Goal: Information Seeking & Learning: Learn about a topic

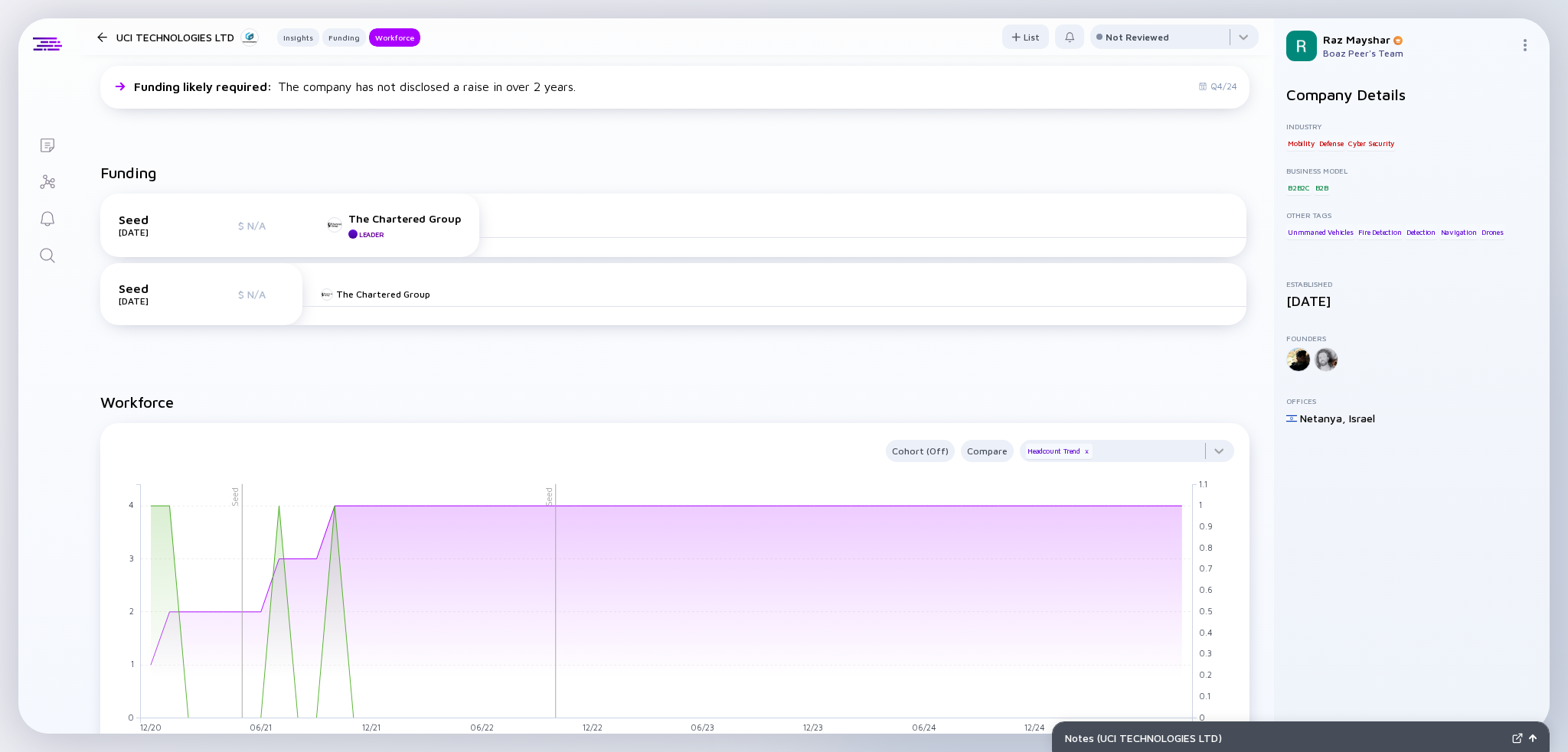
scroll to position [76, 0]
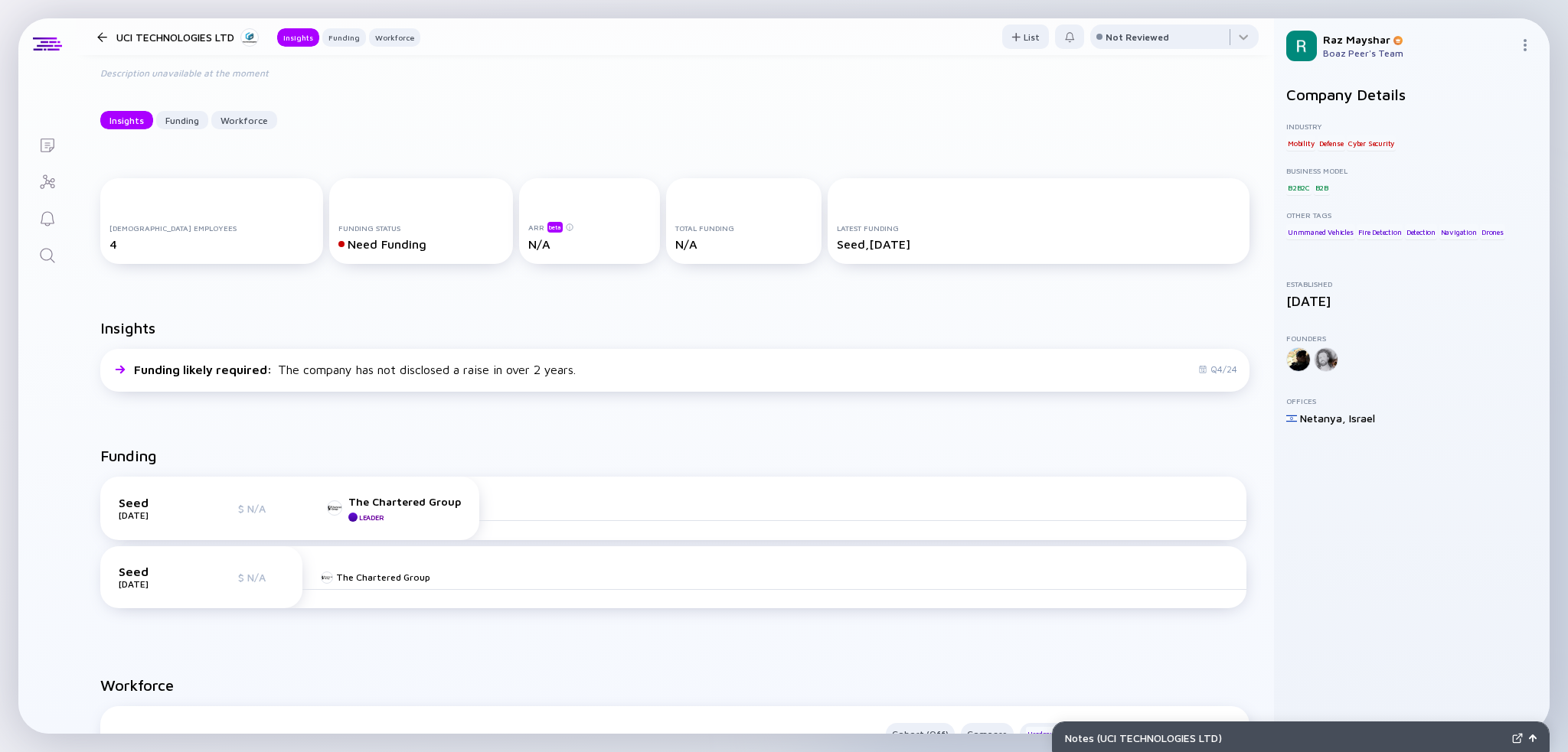
click at [47, 256] on icon "Search" at bounding box center [48, 256] width 18 height 18
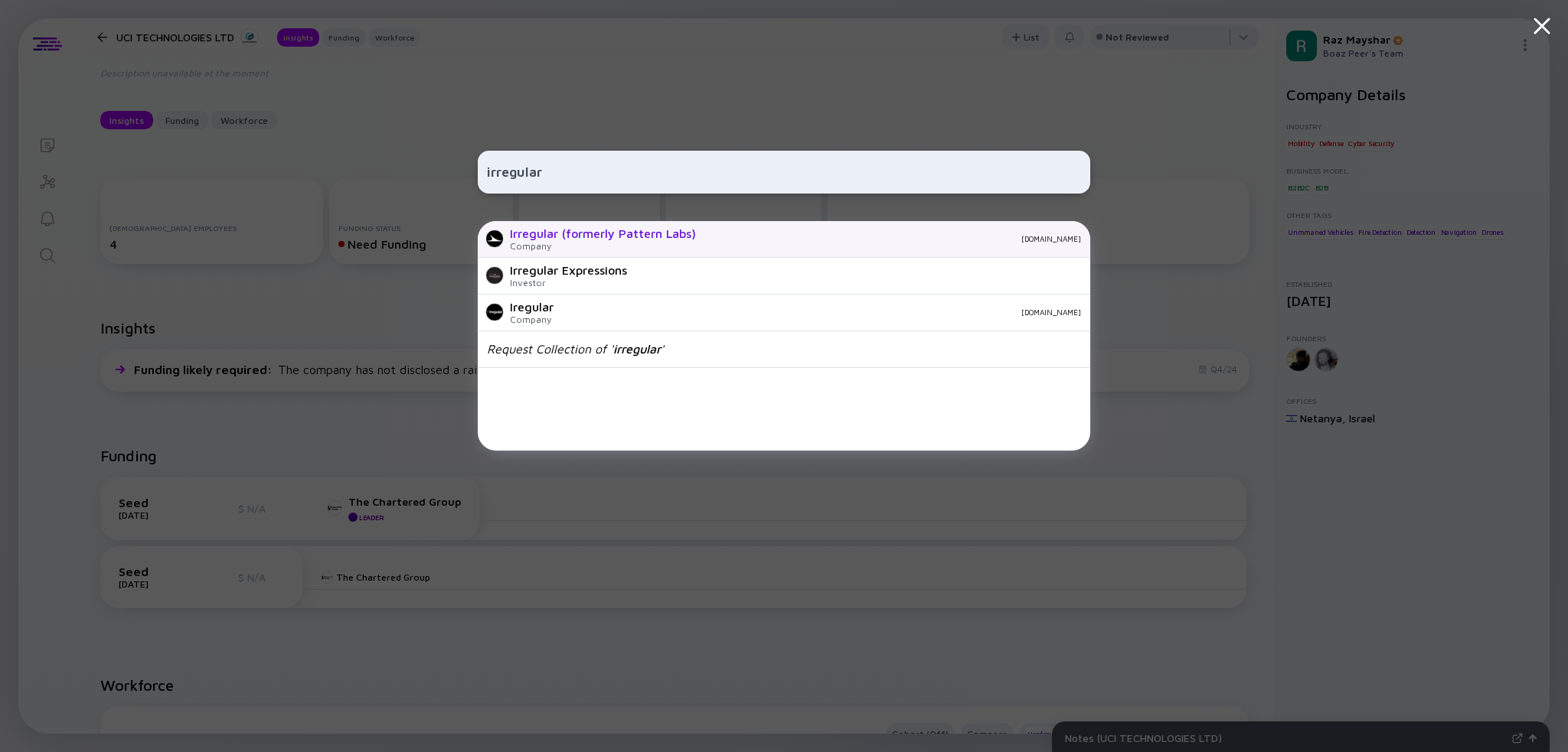
type input "irregular"
click at [631, 236] on div "Irregular (formerly Pattern Labs)" at bounding box center [603, 233] width 186 height 14
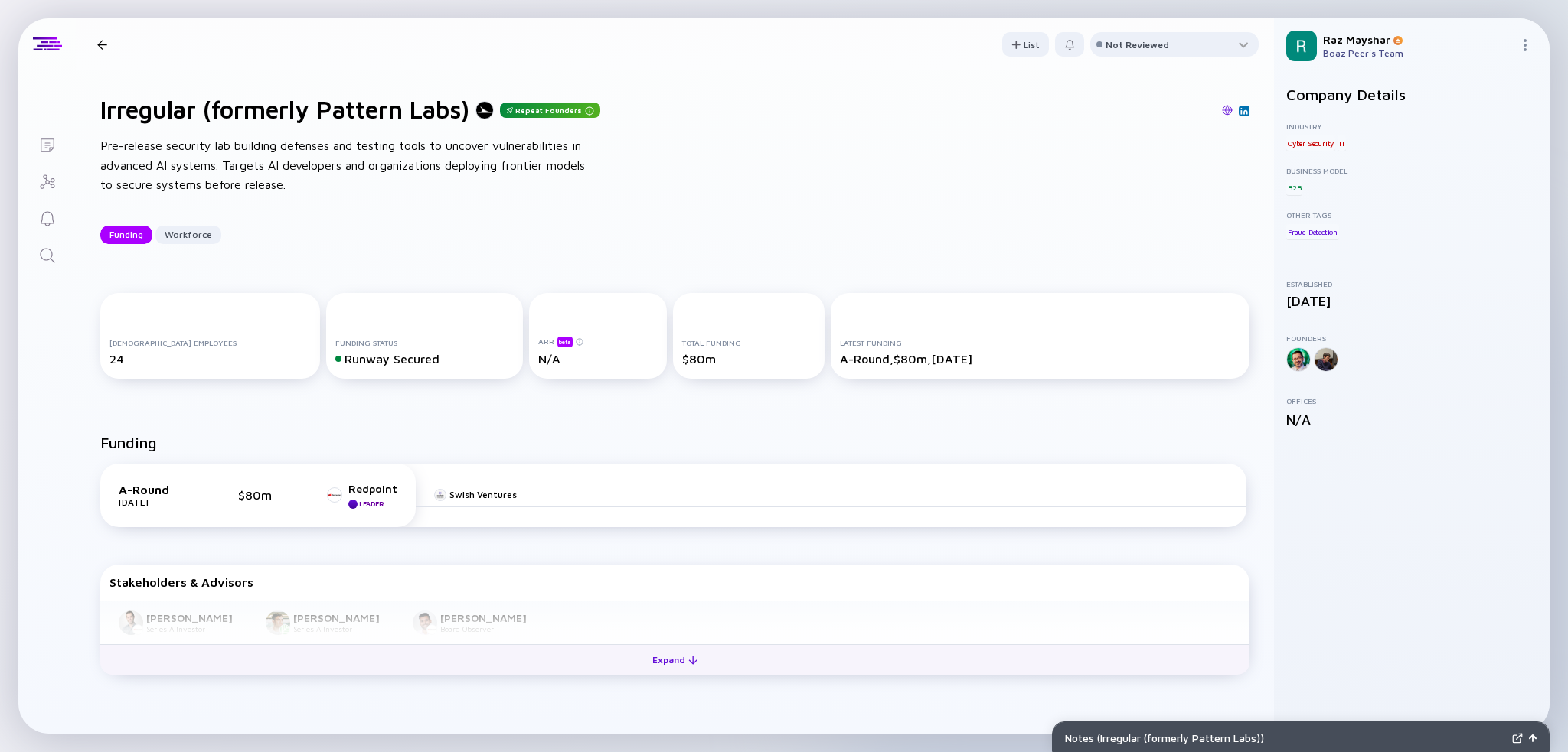
click at [691, 650] on div "Expand" at bounding box center [675, 660] width 64 height 24
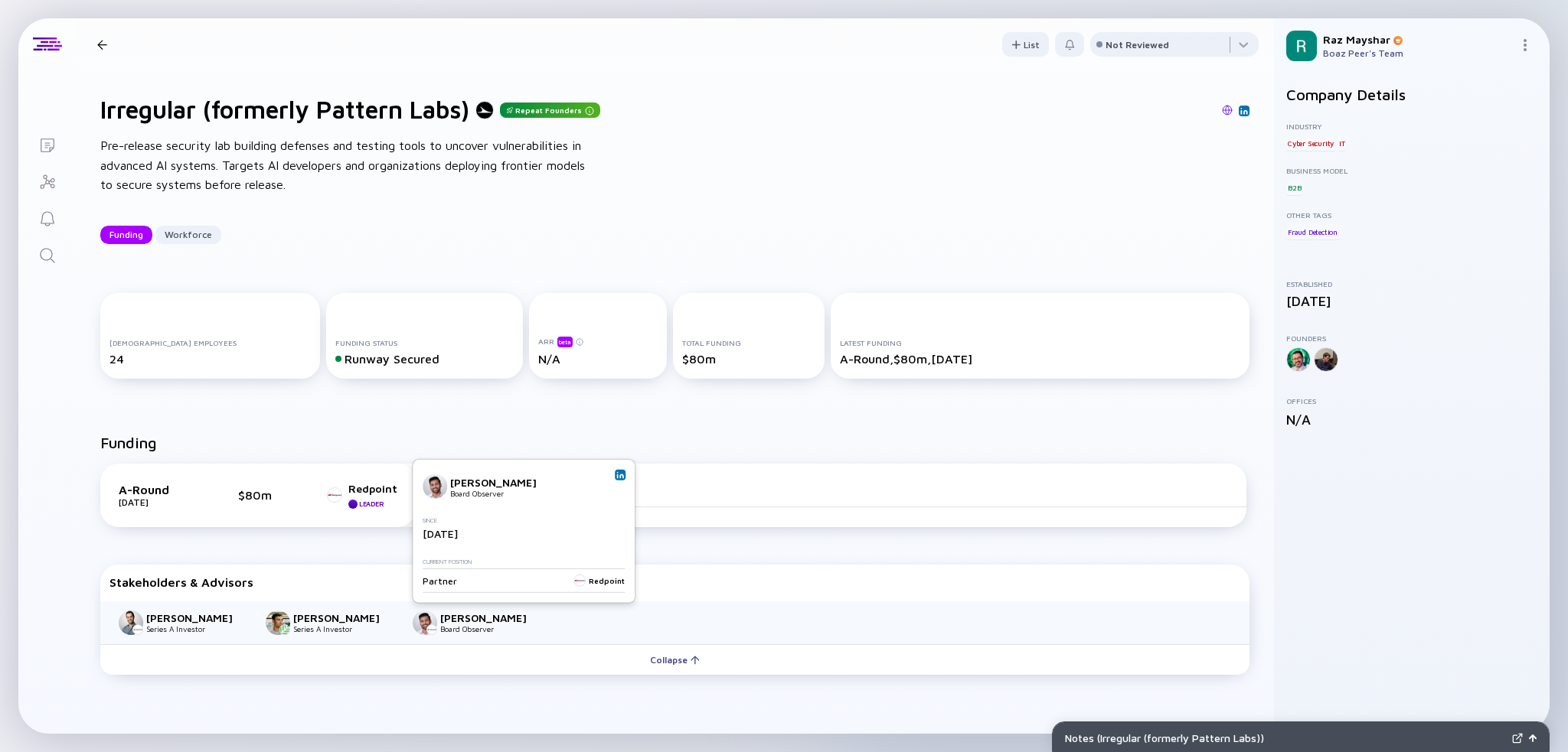
click at [624, 473] on link at bounding box center [620, 476] width 11 height 11
click at [52, 258] on icon "Search" at bounding box center [48, 256] width 18 height 18
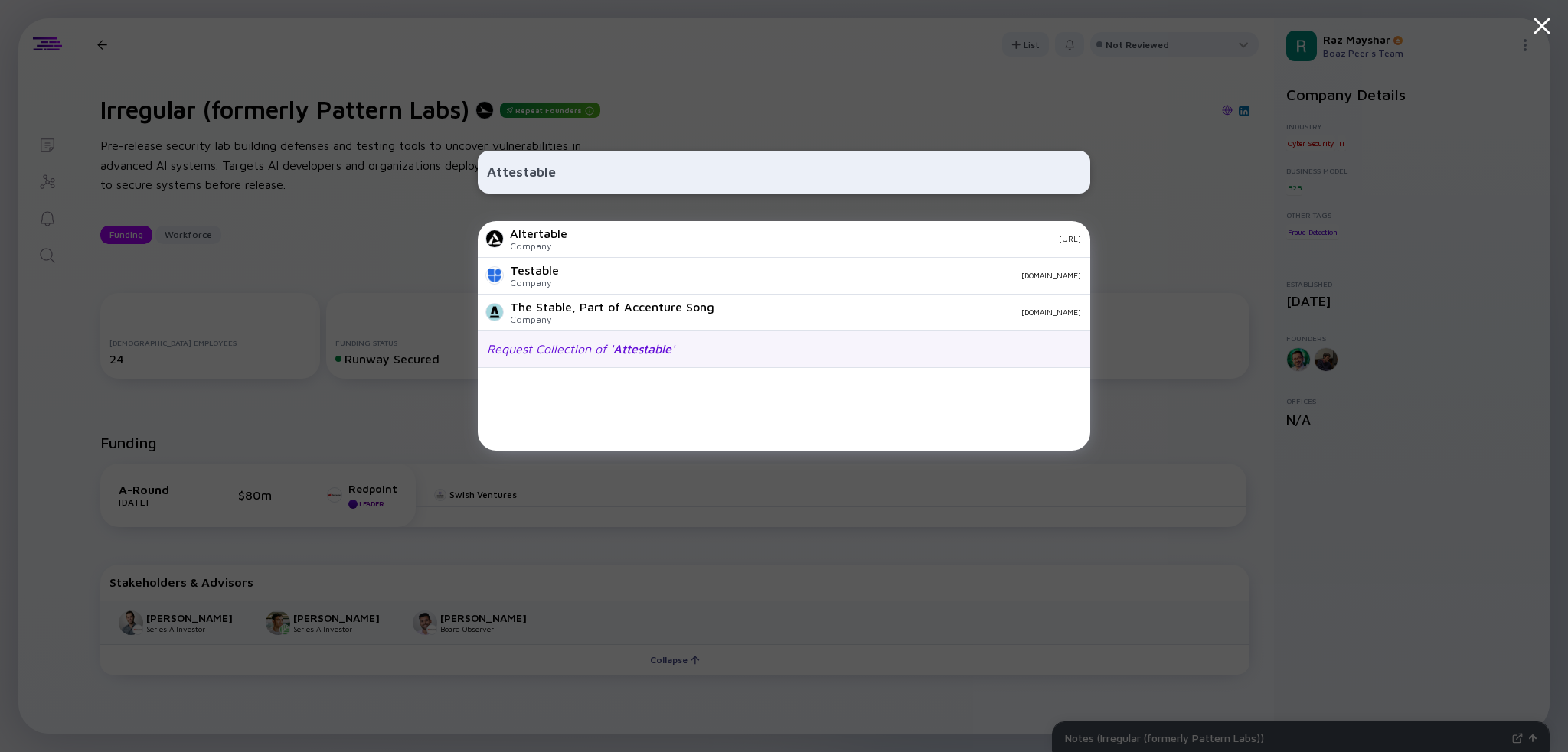
click at [644, 360] on div "Request Collection of ' Attestable '" at bounding box center [783, 350] width 612 height 37
click at [634, 162] on input "Attestable" at bounding box center [784, 172] width 595 height 28
paste input "Enigma"
type input "Enigma"
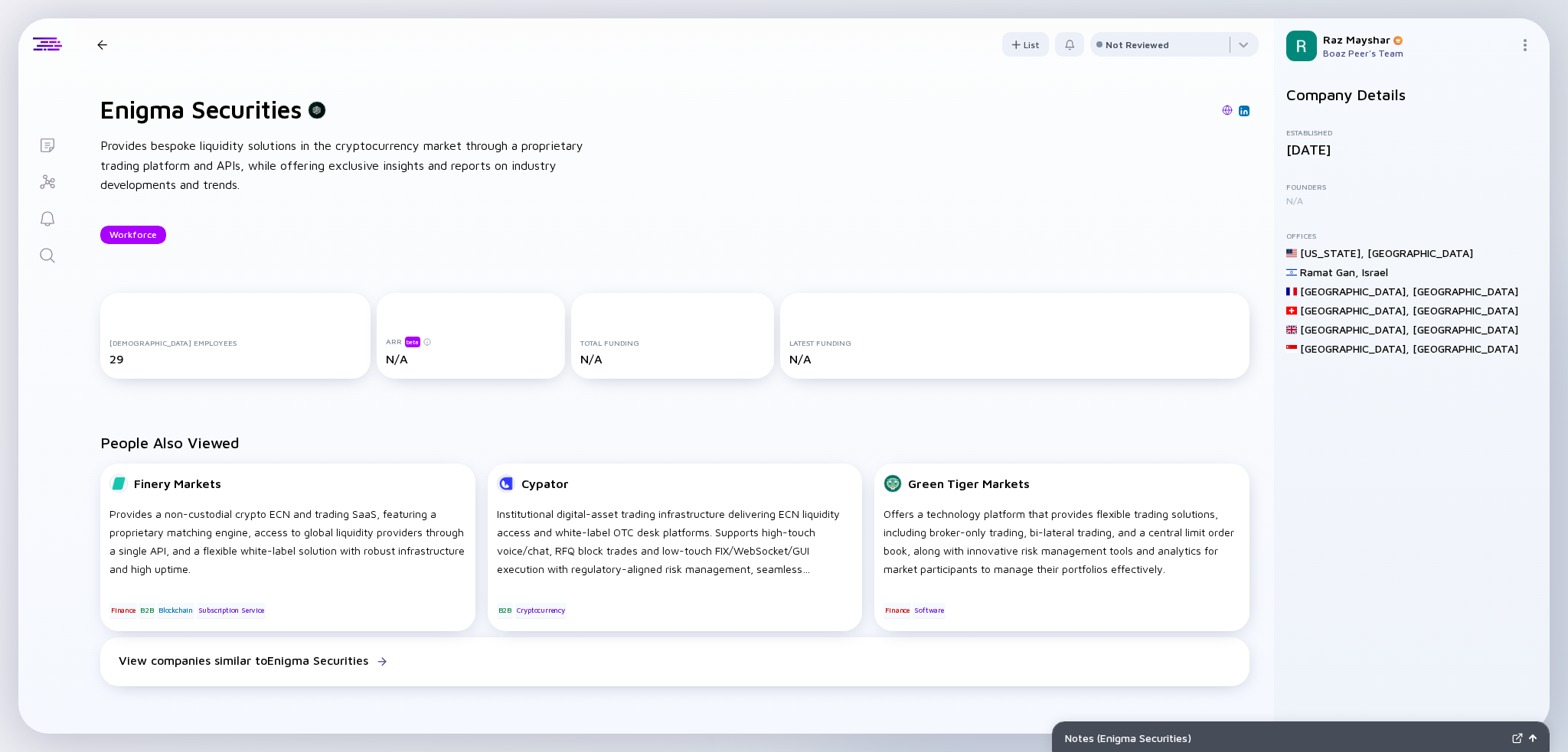
click at [49, 242] on link "Search" at bounding box center [47, 254] width 58 height 37
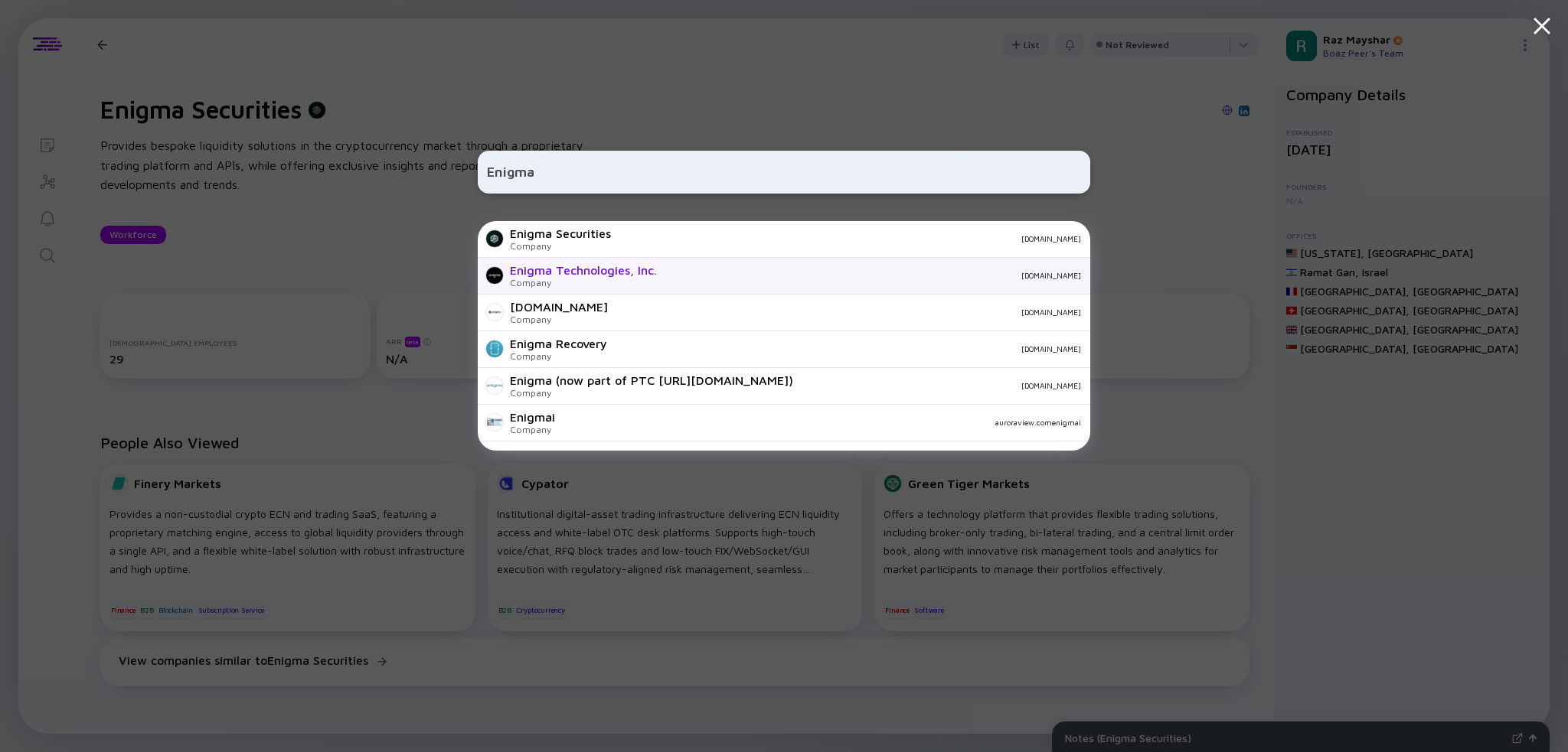
type input "Enigma"
click at [606, 276] on div "Enigma Technologies, Inc." at bounding box center [583, 270] width 147 height 14
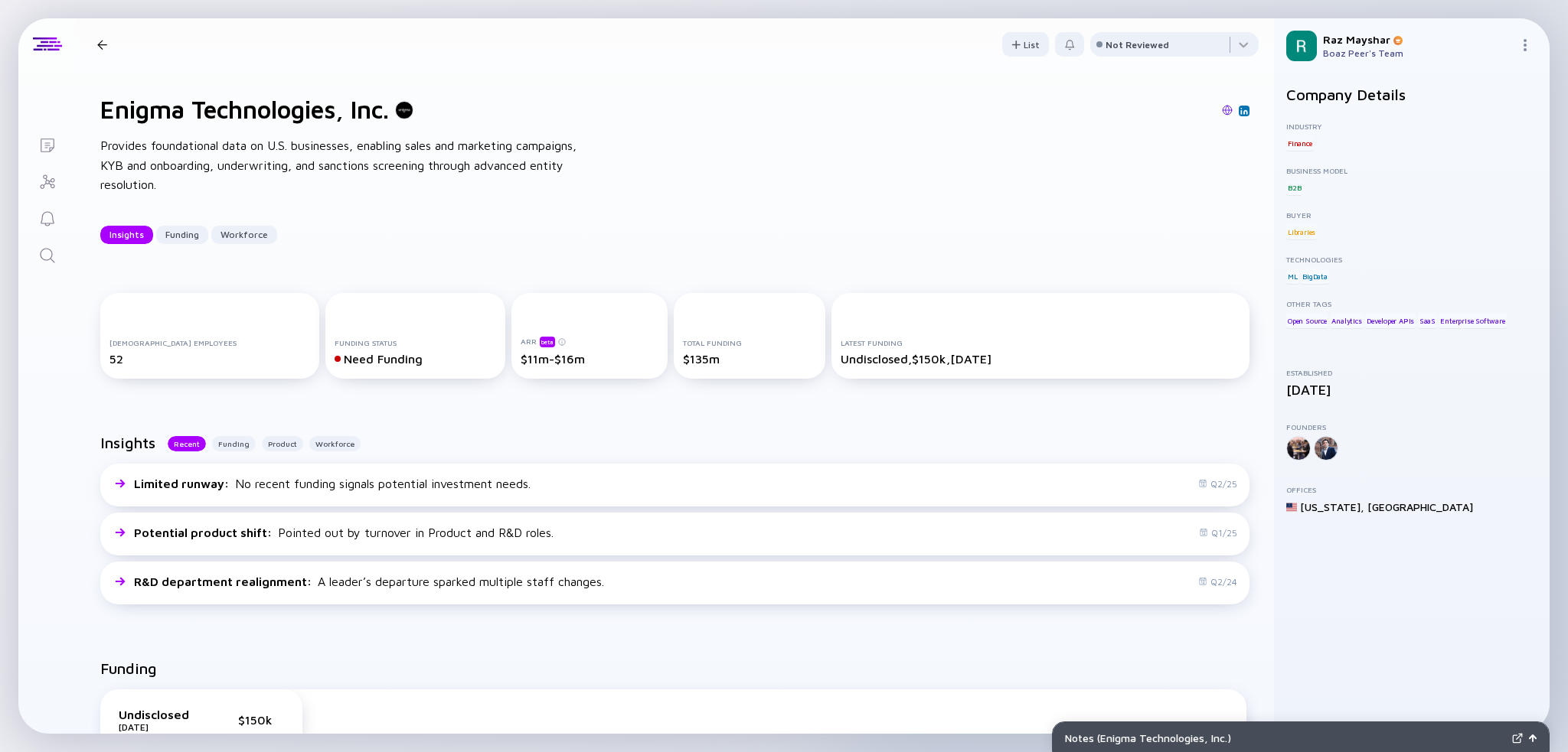
click at [111, 51] on div "Enigma Technologies, Inc. Insights Funding Workforce" at bounding box center [260, 45] width 338 height 20
click at [105, 42] on div at bounding box center [102, 45] width 10 height 10
click at [45, 253] on icon "Search" at bounding box center [48, 256] width 18 height 18
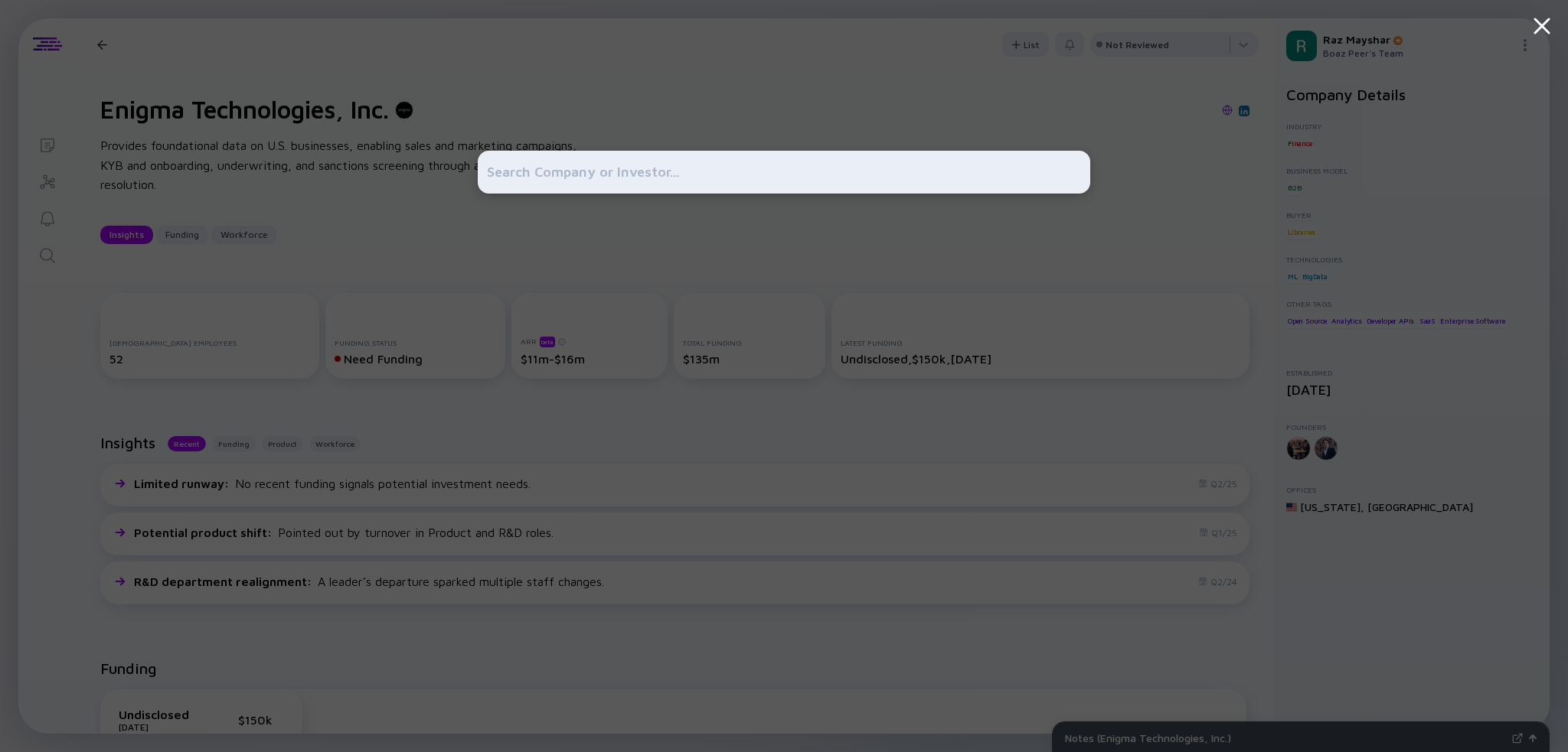
click at [581, 174] on input "text" at bounding box center [784, 172] width 595 height 28
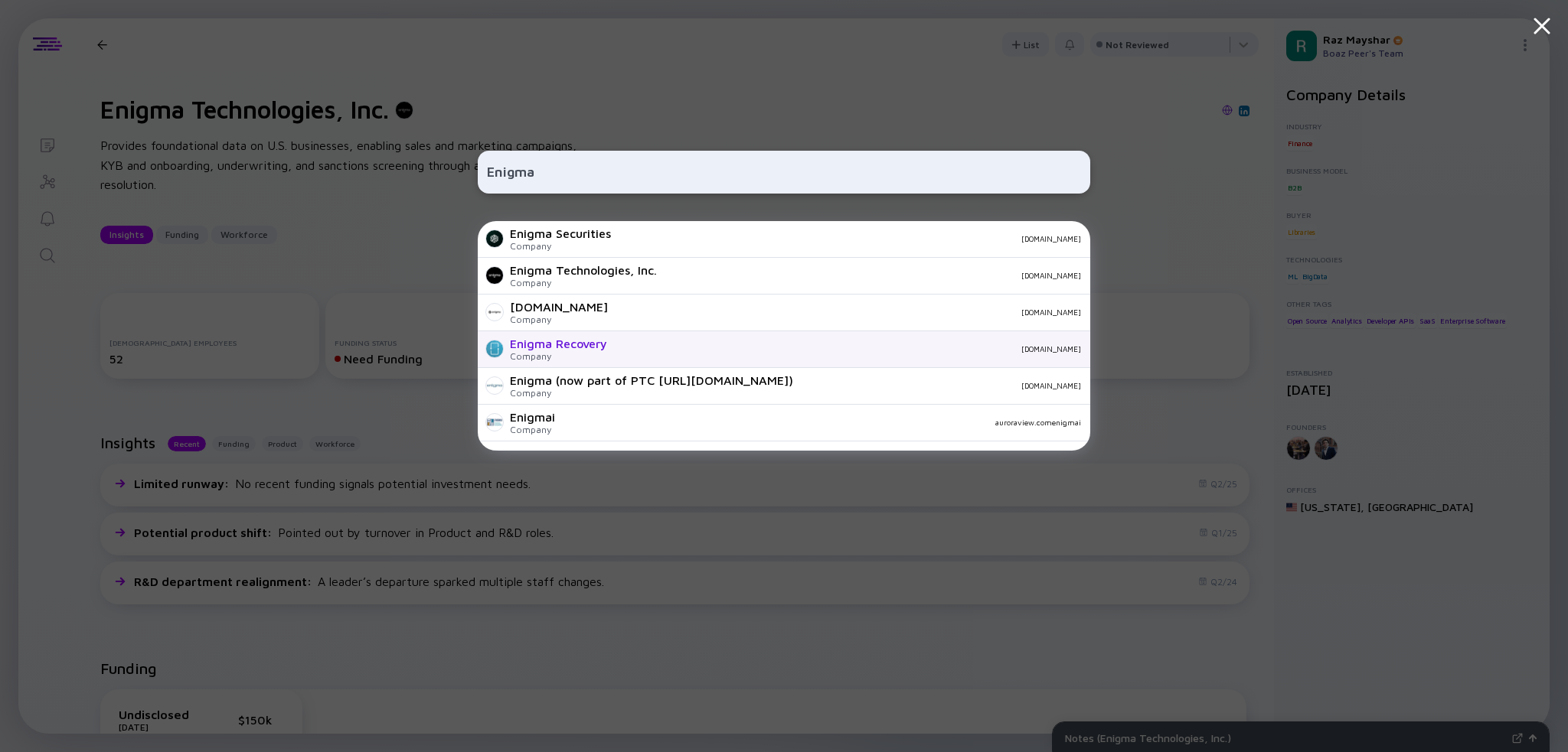
type input "Enigma"
click at [660, 351] on div "enigma-recovery.com" at bounding box center [850, 349] width 462 height 9
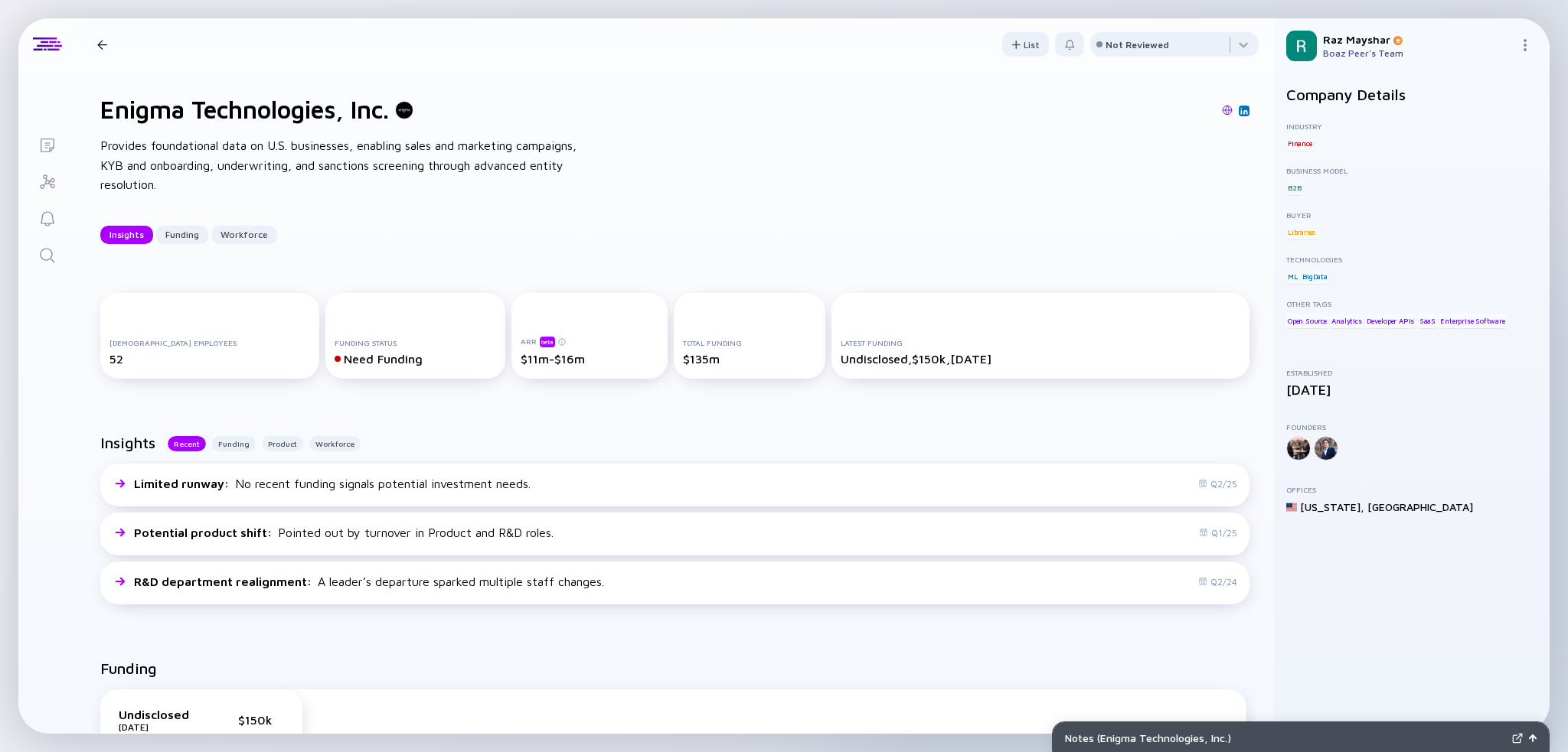
click at [52, 253] on icon "Search" at bounding box center [47, 255] width 15 height 15
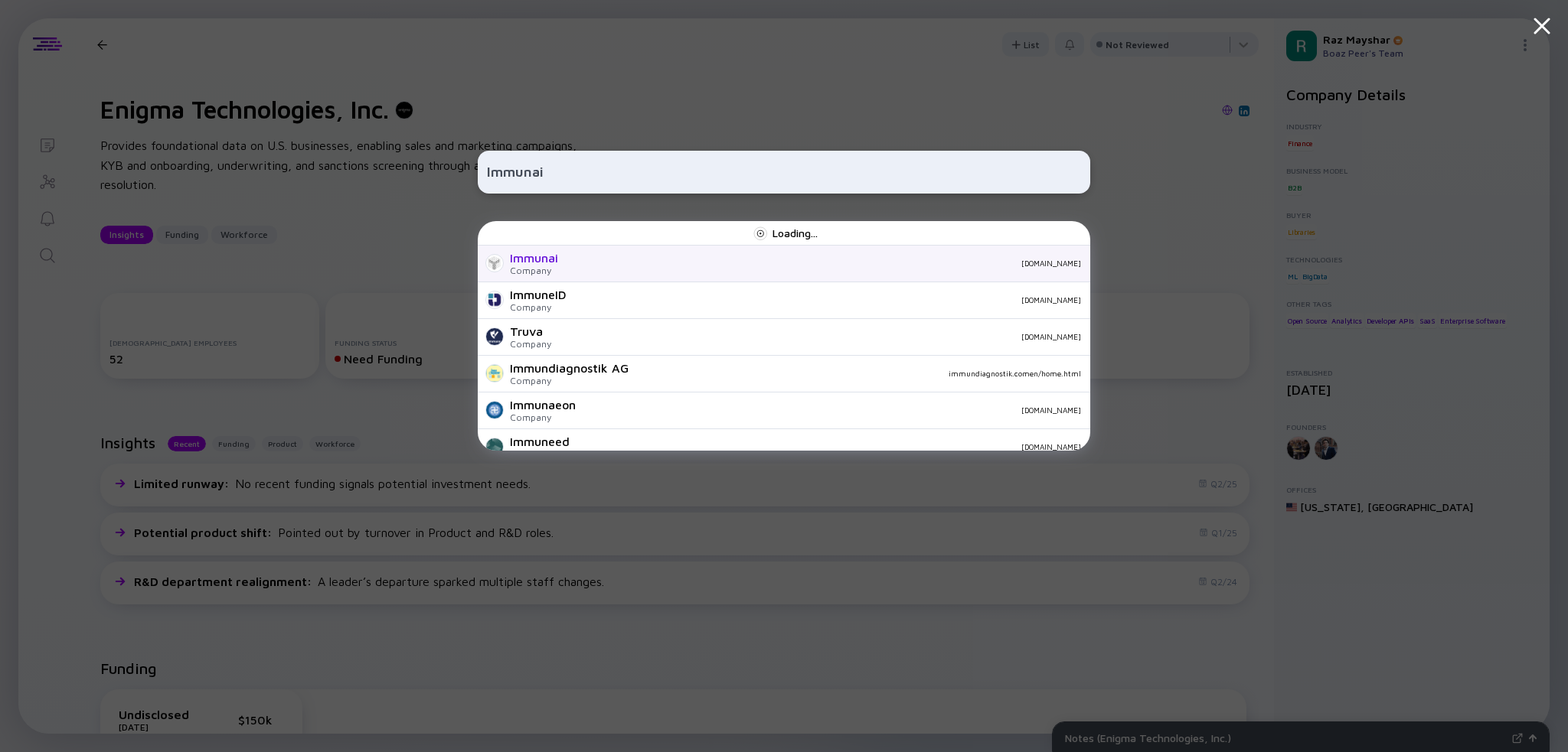
type input "Immunai"
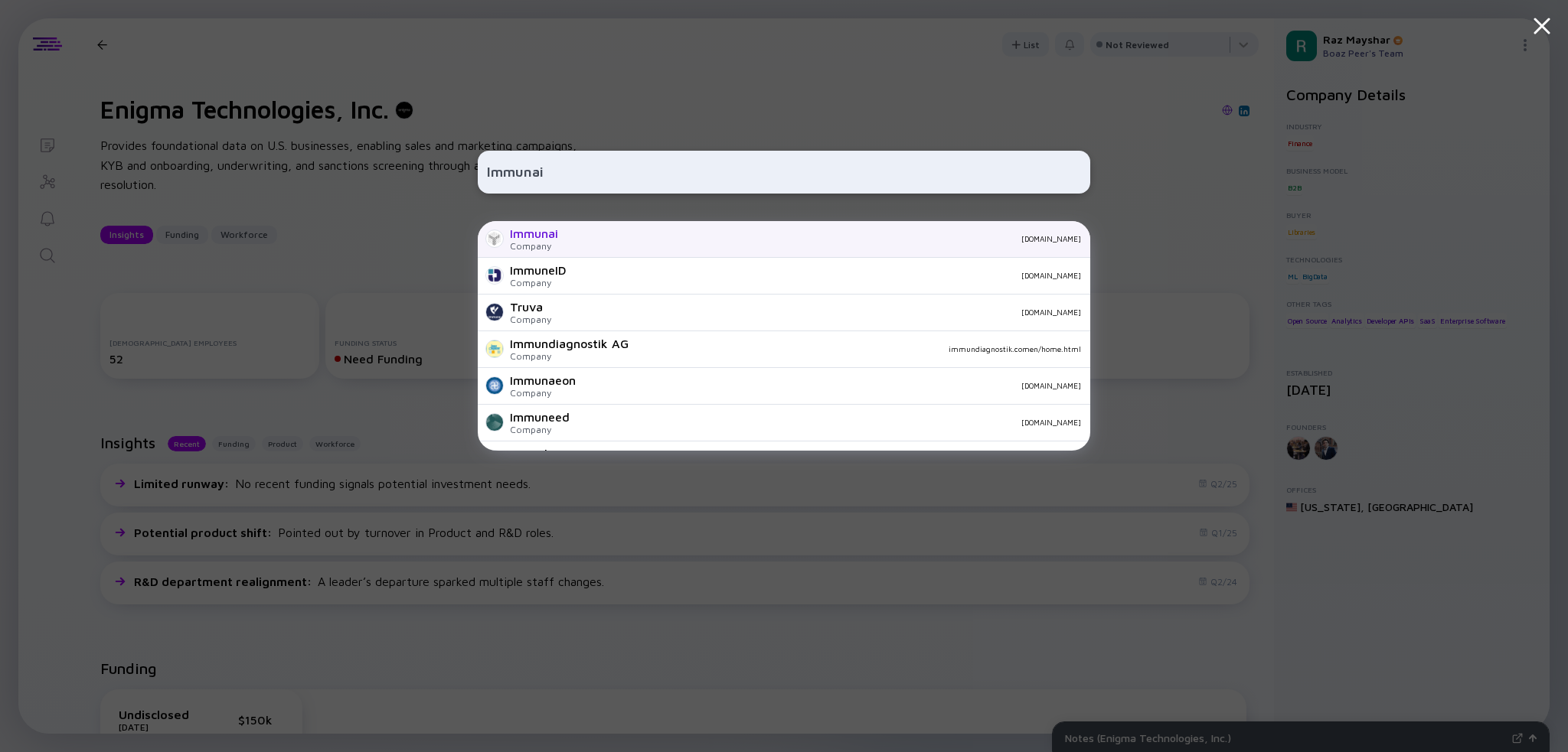
click at [558, 261] on div "Immunai Company immunai.com ImmuneID Company immuneidrx.com Truva Company immun…" at bounding box center [783, 336] width 612 height 229
click at [568, 249] on div "Immunai Company immunai.com" at bounding box center [783, 239] width 612 height 37
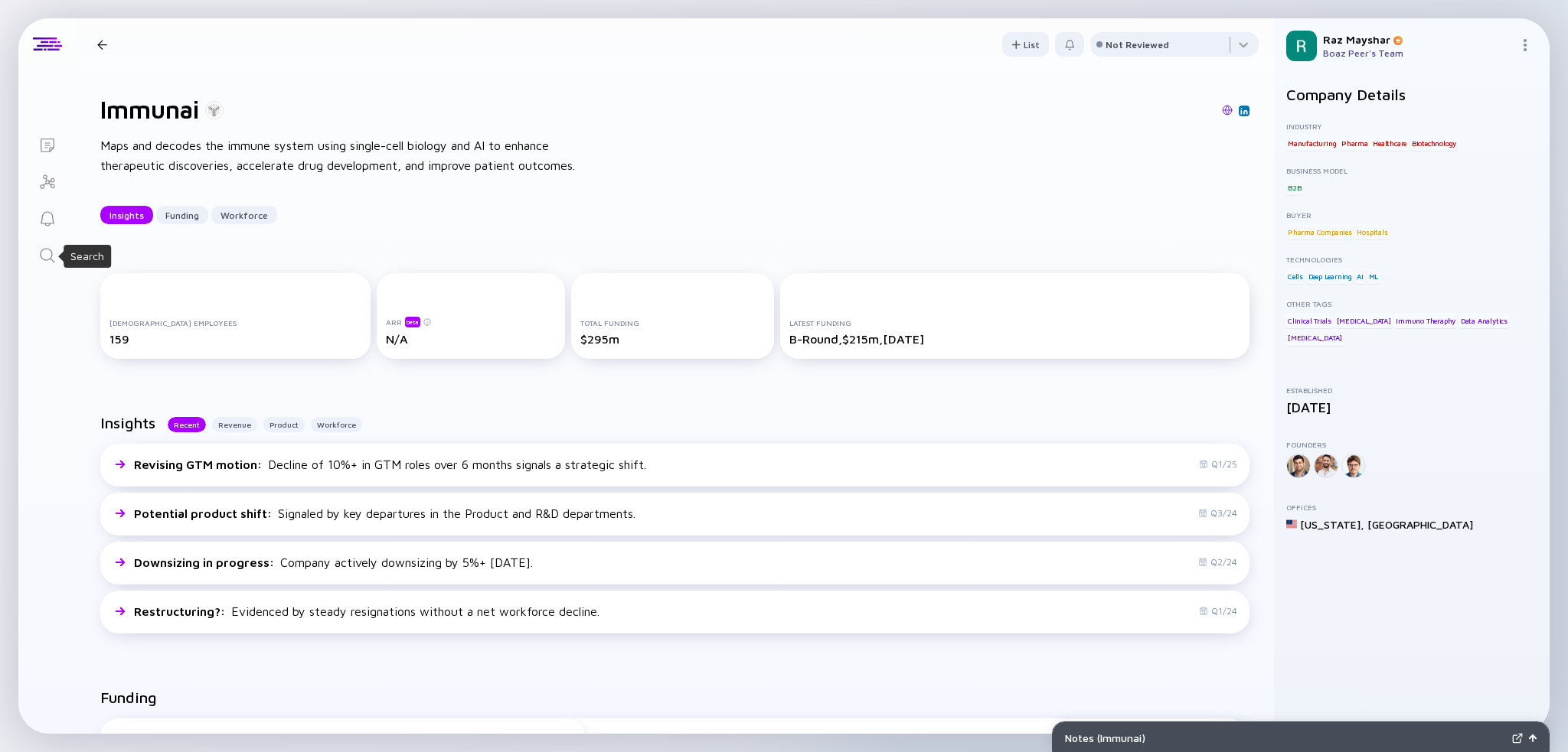
click at [42, 260] on icon "Search" at bounding box center [48, 256] width 18 height 18
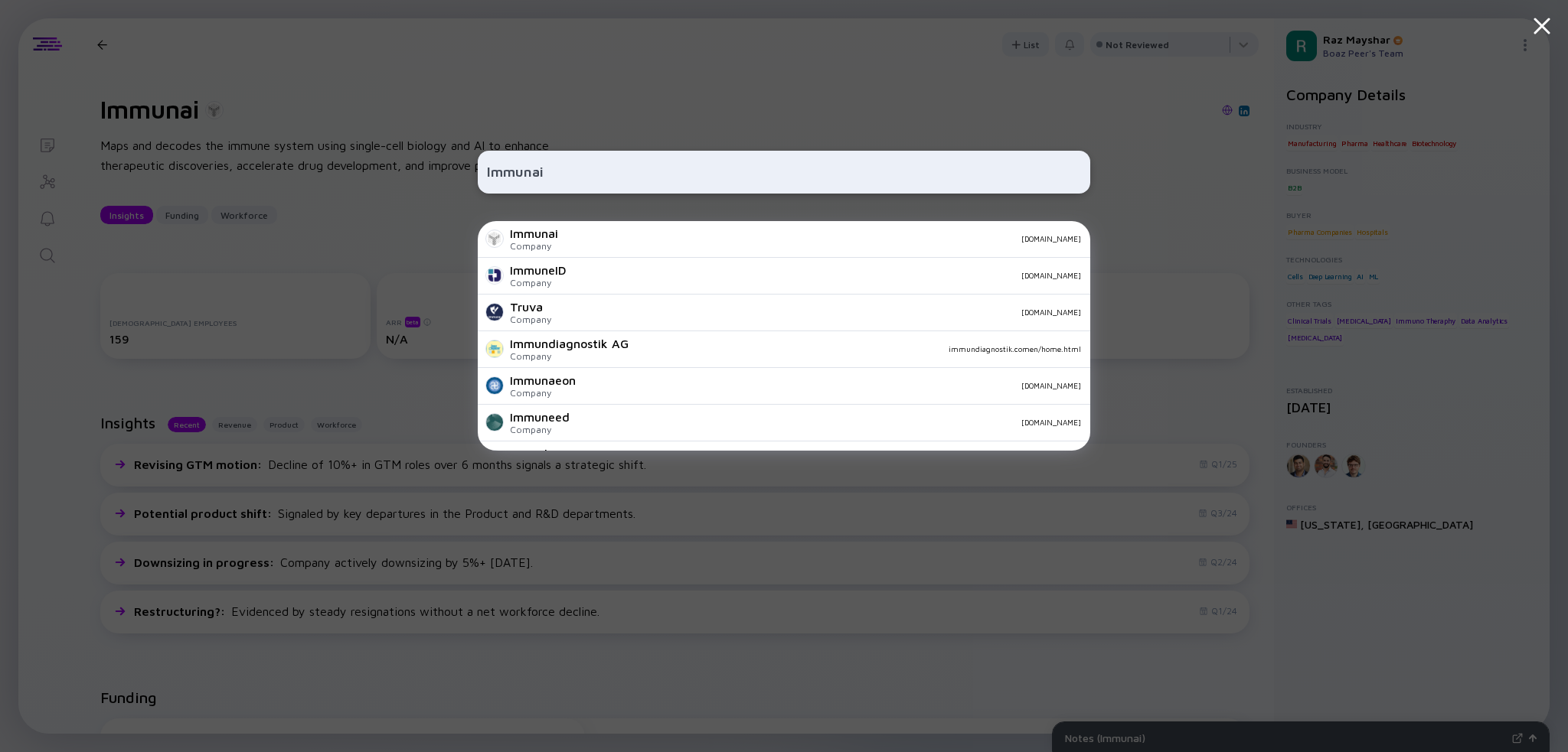
type input "Immunai"
click at [320, 186] on div "Immunai Immunai Company immunai.com ImmuneID Company immuneidrx.com Truva Compa…" at bounding box center [784, 376] width 1568 height 752
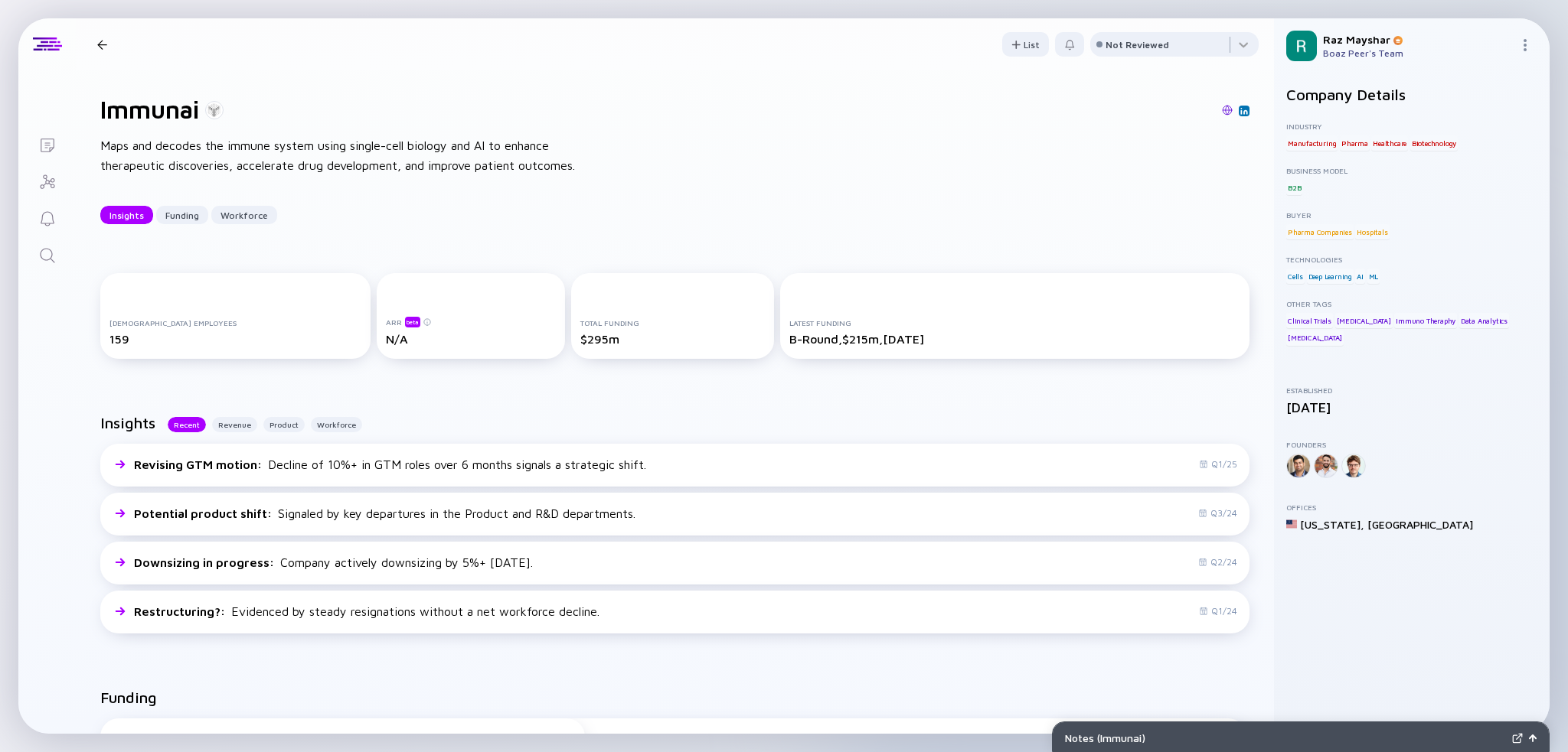
click at [101, 43] on div at bounding box center [102, 45] width 10 height 10
click at [52, 48] on div at bounding box center [48, 45] width 29 height 14
click at [121, 43] on div "Immunai Insights Funding Workforce" at bounding box center [217, 45] width 253 height 20
click at [111, 48] on div at bounding box center [102, 45] width 22 height 10
click at [93, 42] on div at bounding box center [102, 45] width 22 height 10
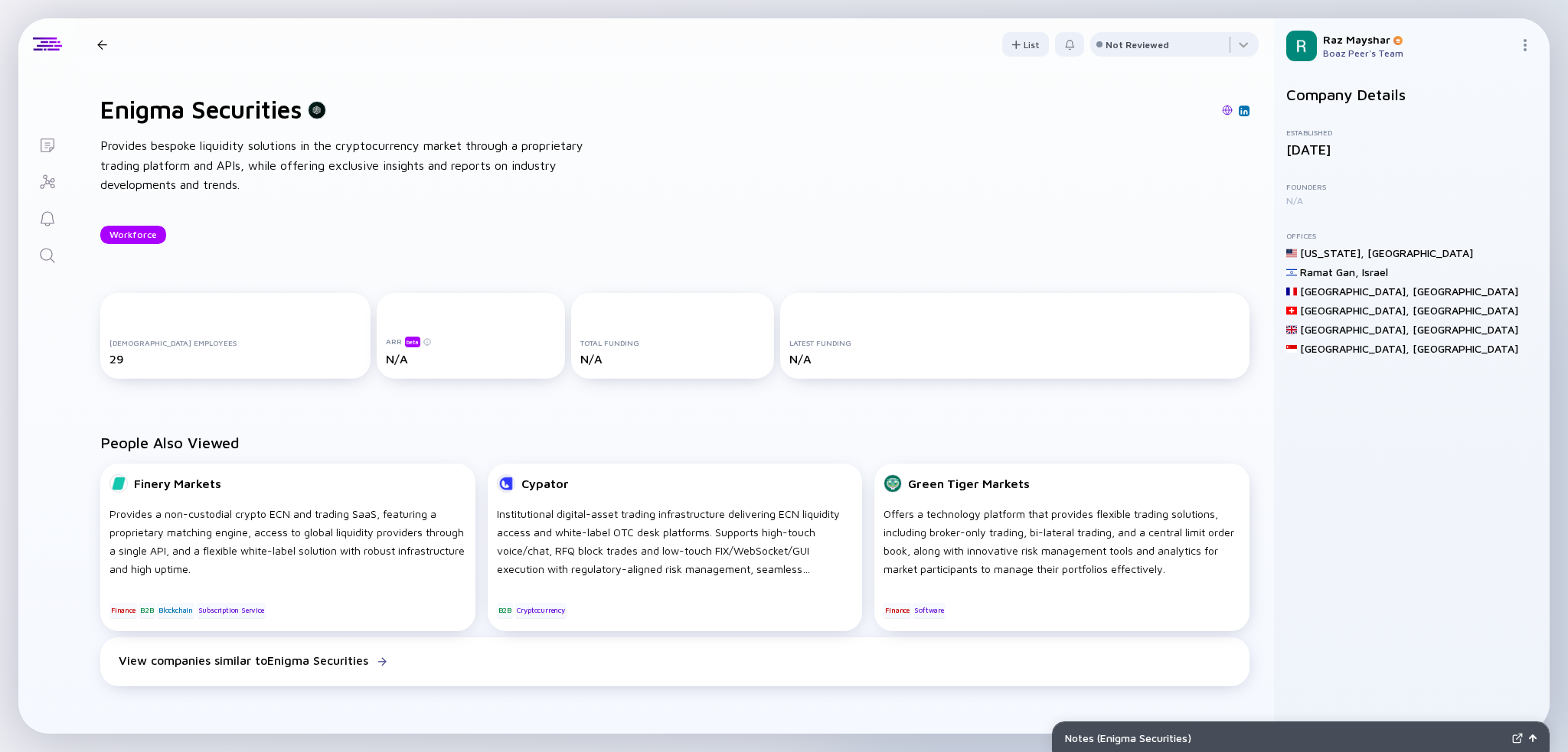
click at [89, 43] on header "Enigma Securities Workforce List Not Reviewed" at bounding box center [675, 45] width 1198 height 52
click at [98, 45] on div at bounding box center [102, 45] width 10 height 10
click at [45, 61] on div at bounding box center [47, 45] width 58 height 52
click at [97, 46] on div at bounding box center [102, 45] width 10 height 10
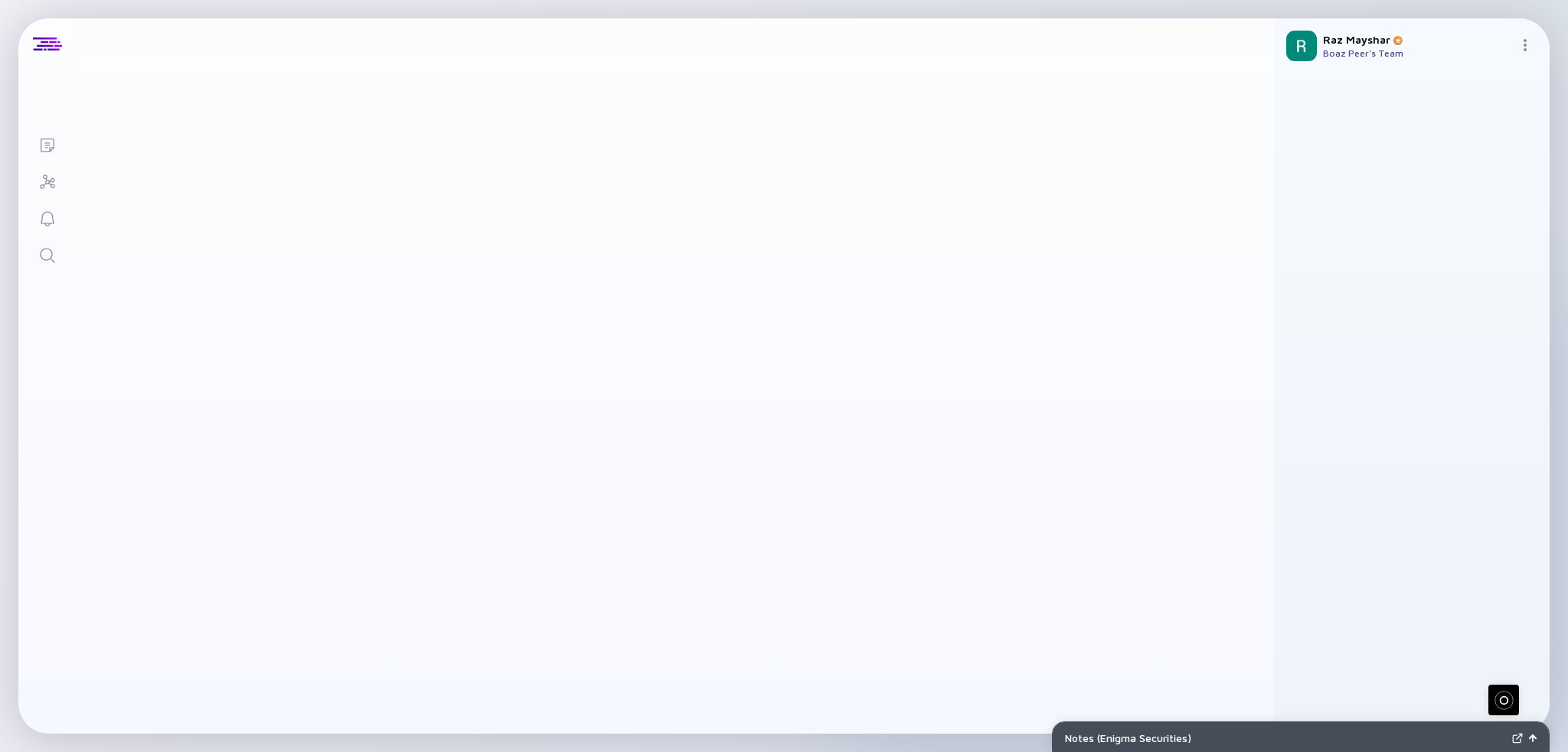
click at [96, 46] on div "Enigma Securities Workforce" at bounding box center [194, 37] width 206 height 20
click at [59, 41] on div at bounding box center [48, 45] width 29 height 14
click at [52, 48] on div at bounding box center [48, 45] width 29 height 14
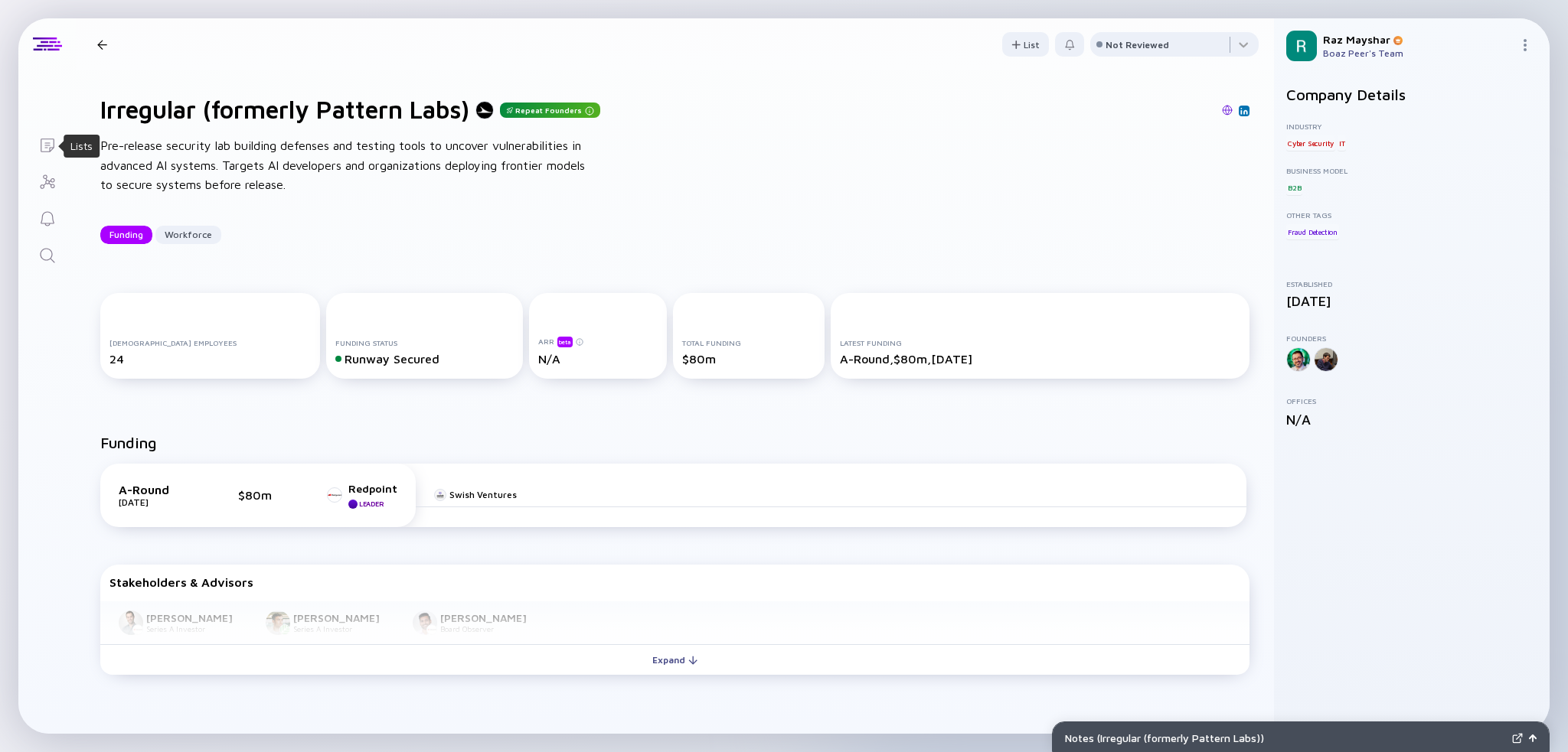
click at [51, 139] on icon "Lists" at bounding box center [48, 145] width 14 height 14
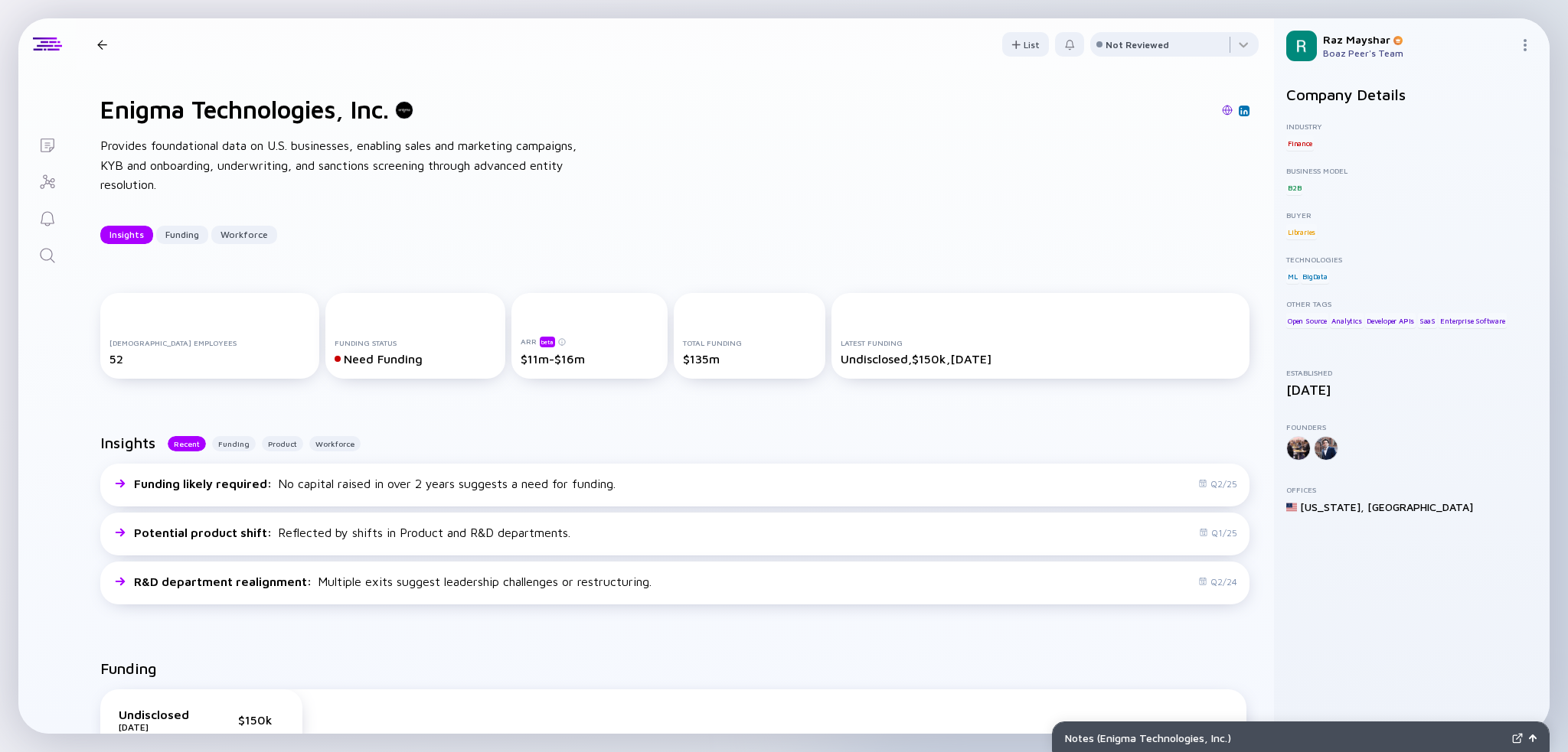
click at [49, 244] on link "Search" at bounding box center [47, 254] width 58 height 37
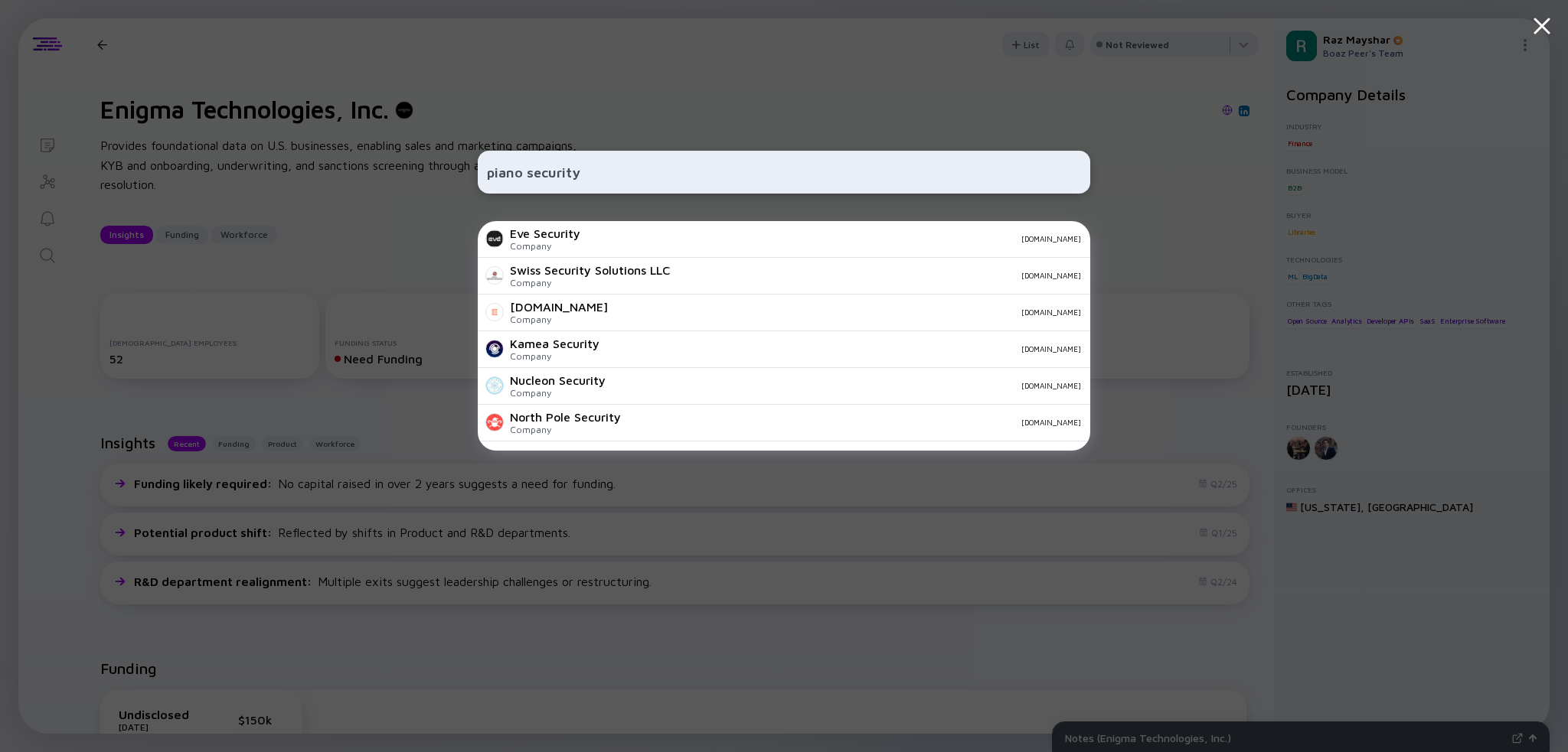
click at [674, 172] on input "piano security" at bounding box center [784, 172] width 595 height 28
paste input "iano"
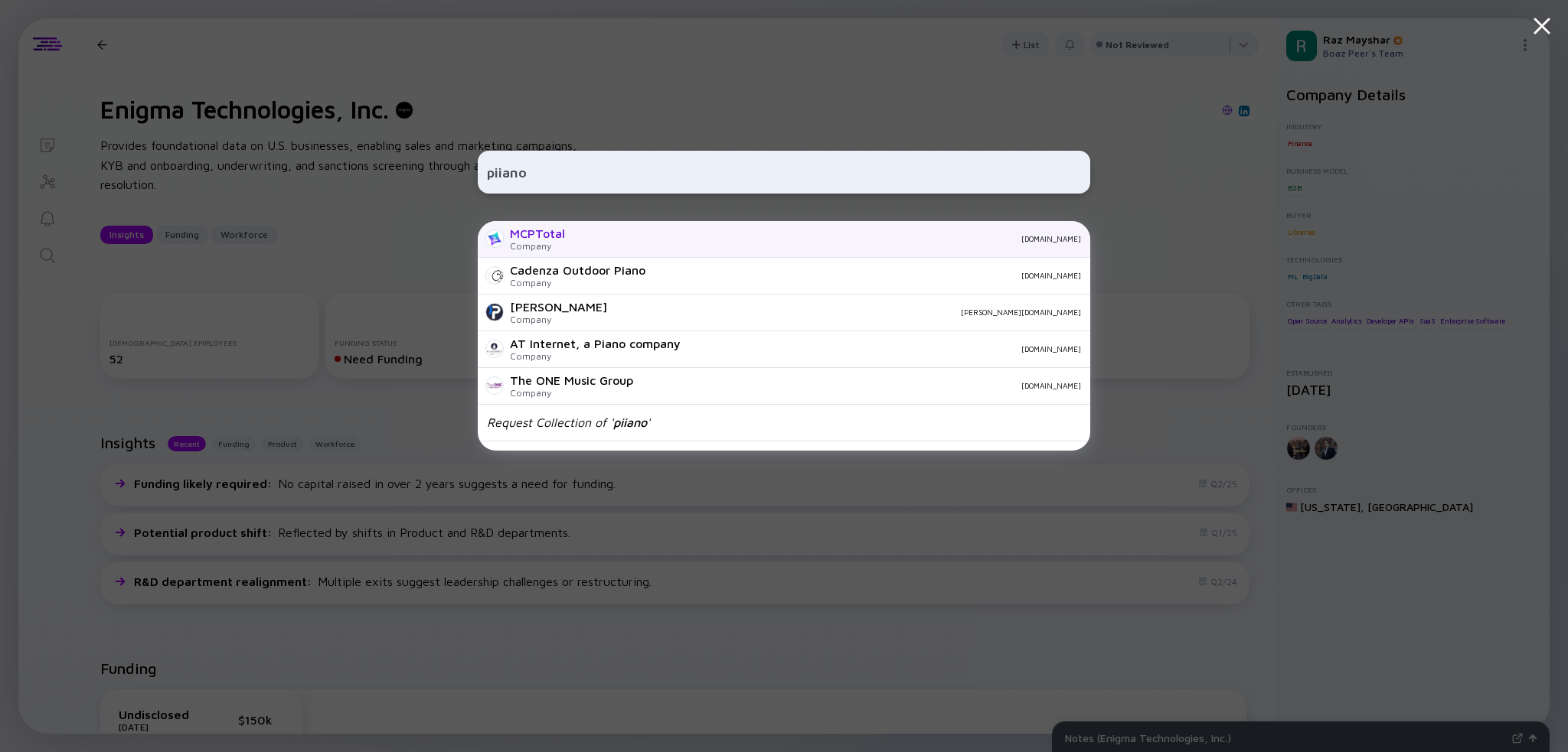
type input "piiano"
click at [690, 238] on div "[DOMAIN_NAME]" at bounding box center [829, 239] width 504 height 9
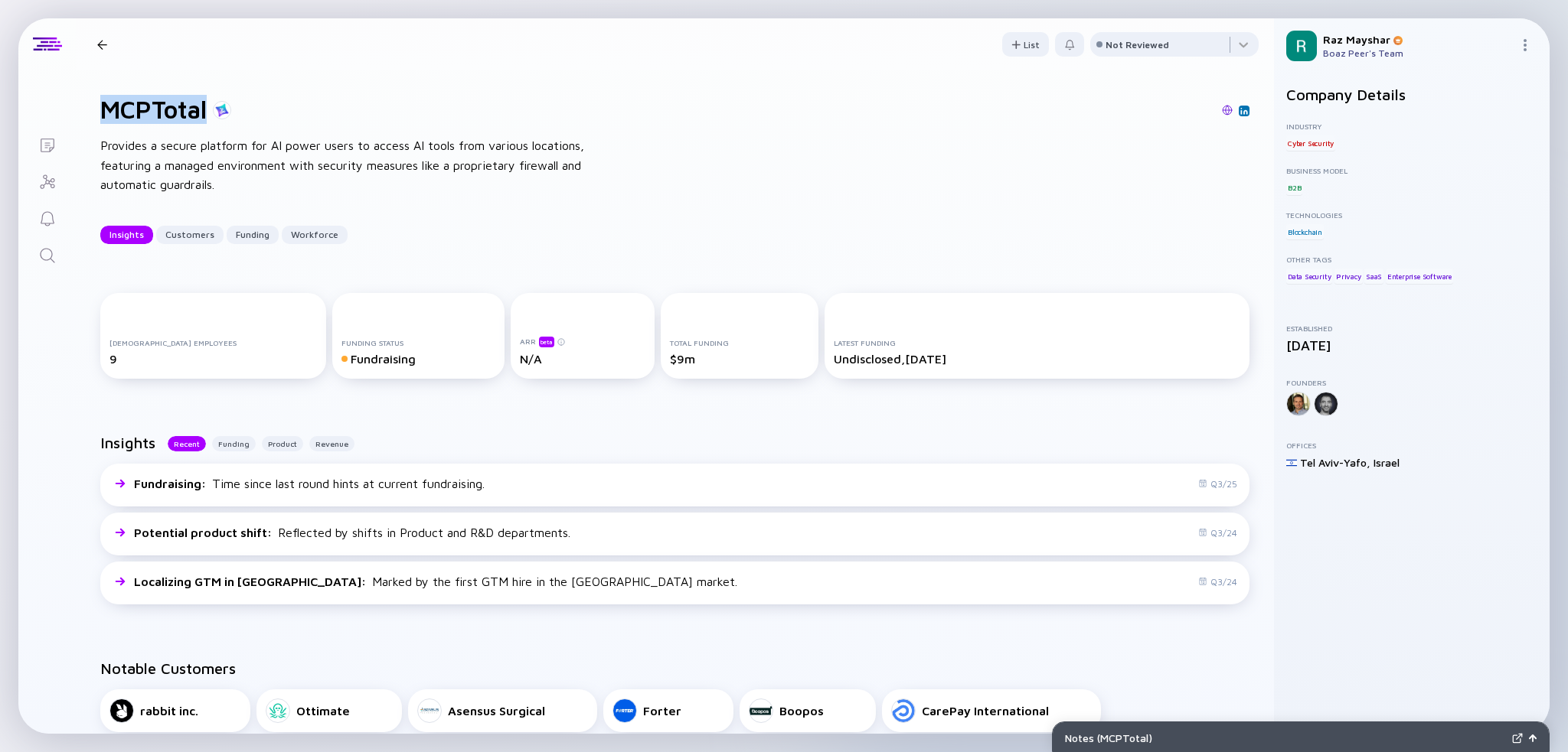
drag, startPoint x: 104, startPoint y: 117, endPoint x: 207, endPoint y: 103, distance: 103.9
click at [206, 103] on h1 "MCPTotal" at bounding box center [153, 109] width 106 height 29
copy h1 "MCPTotal"
click at [40, 260] on icon "Search" at bounding box center [48, 256] width 18 height 18
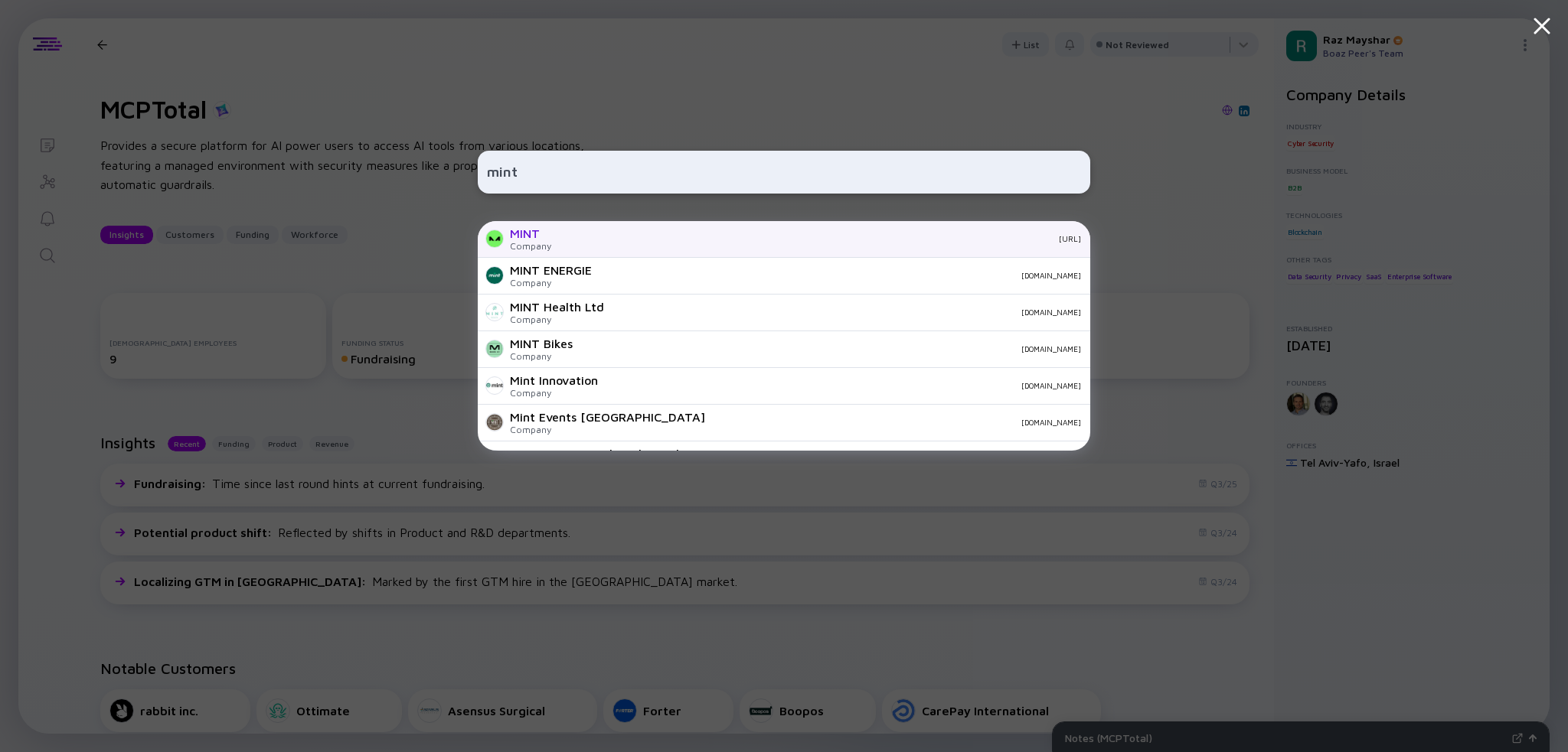
type input "mint"
click at [716, 239] on div "[URL]" at bounding box center [823, 239] width 518 height 9
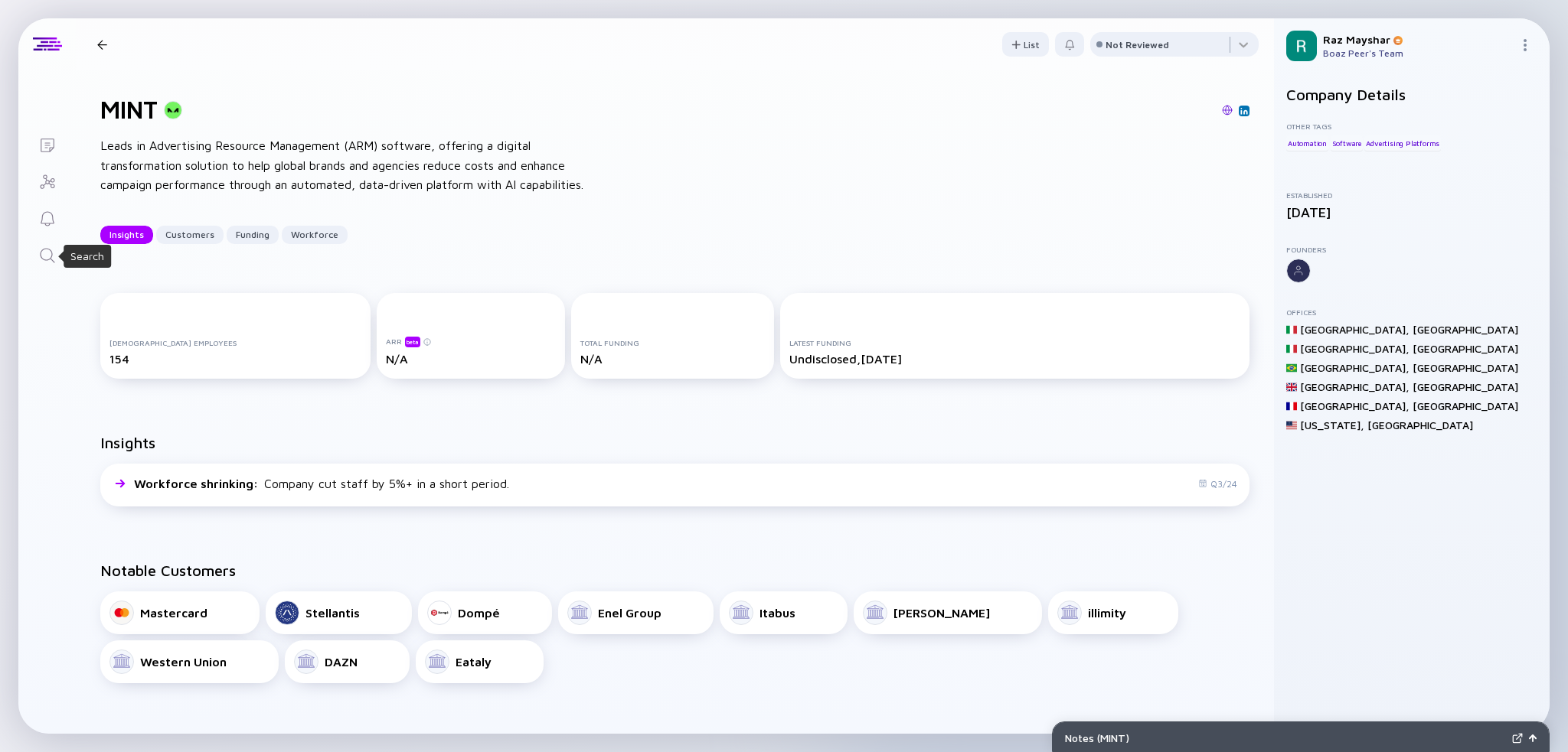
click at [43, 258] on icon "Search" at bounding box center [48, 256] width 18 height 18
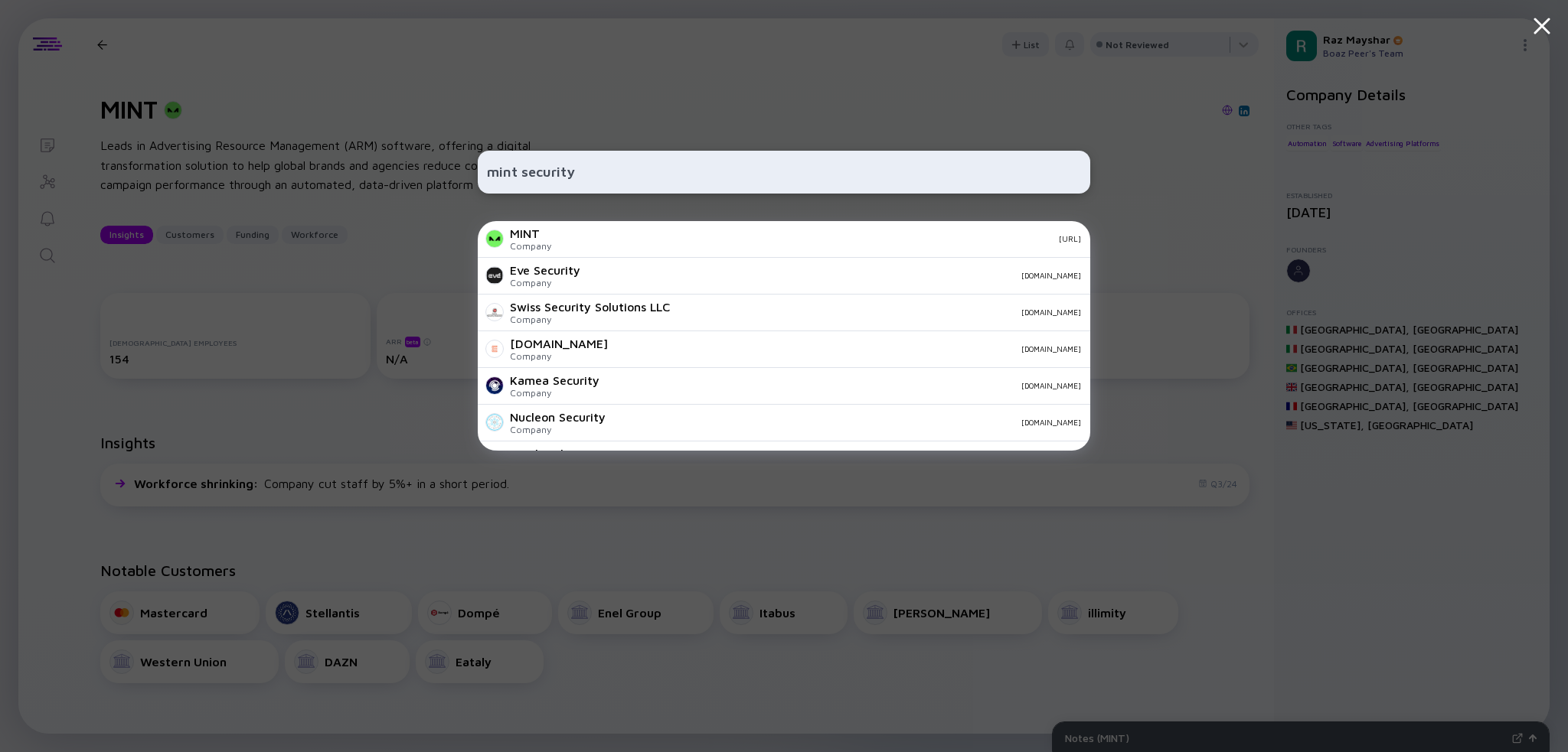
click at [689, 176] on input "mint security" at bounding box center [784, 172] width 595 height 28
click at [700, 172] on input "mint security" at bounding box center [784, 172] width 595 height 28
click at [722, 134] on div "mint security MINT Company [URL] Eve Security Company [DOMAIN_NAME] Swiss Secur…" at bounding box center [783, 376] width 612 height 752
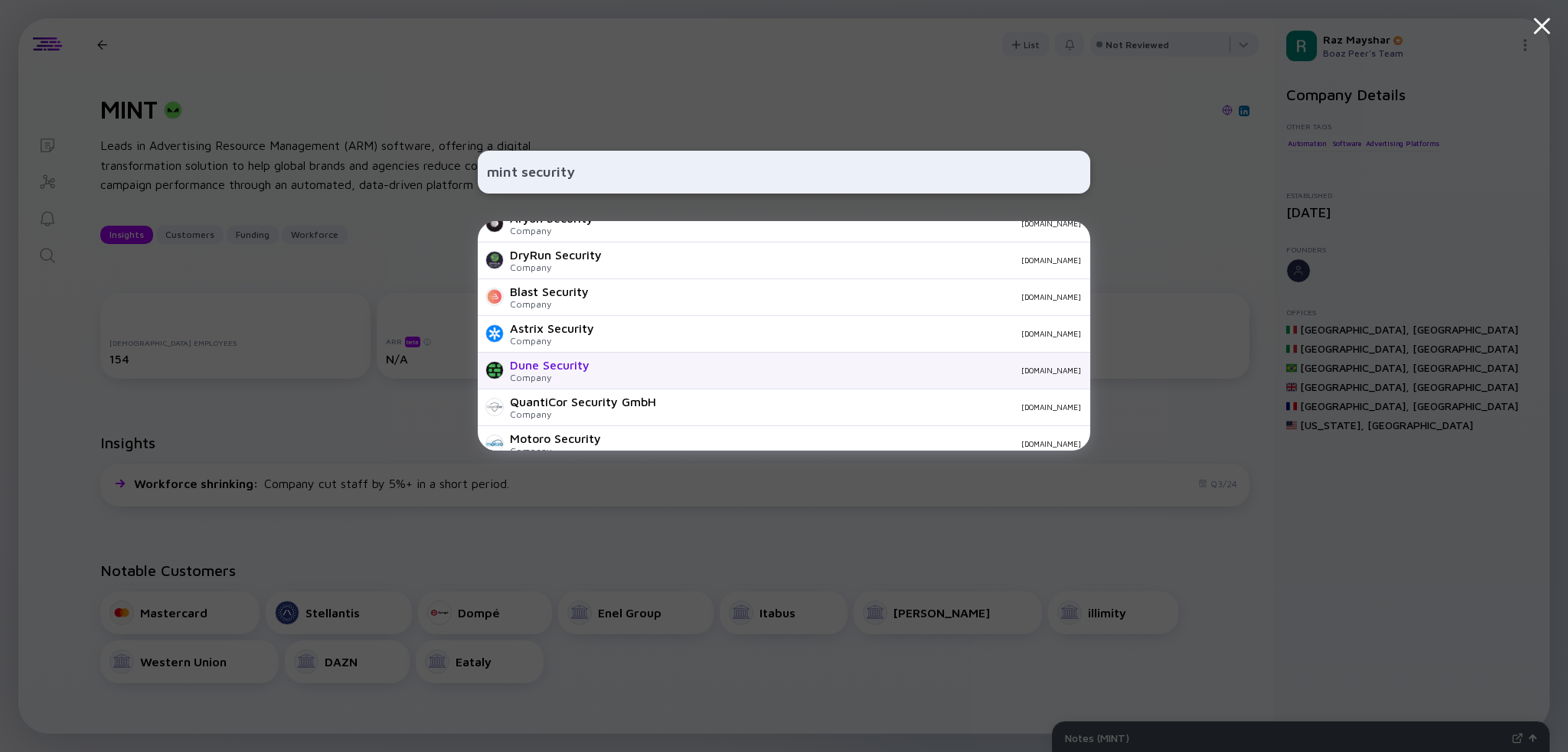
scroll to position [538, 0]
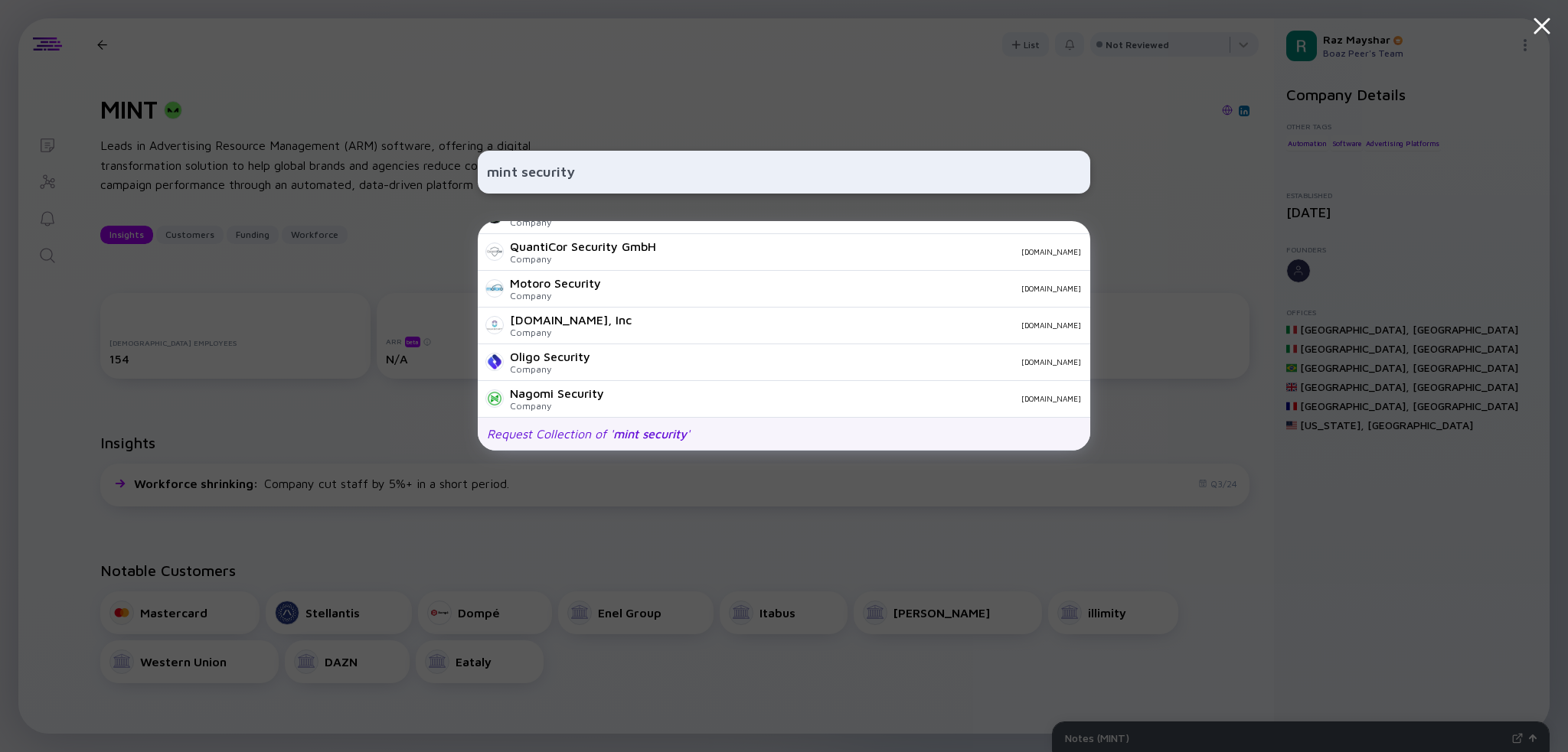
click at [681, 439] on span "mint security" at bounding box center [649, 434] width 73 height 14
click at [646, 164] on input "mint security" at bounding box center [784, 172] width 595 height 28
type input "port"
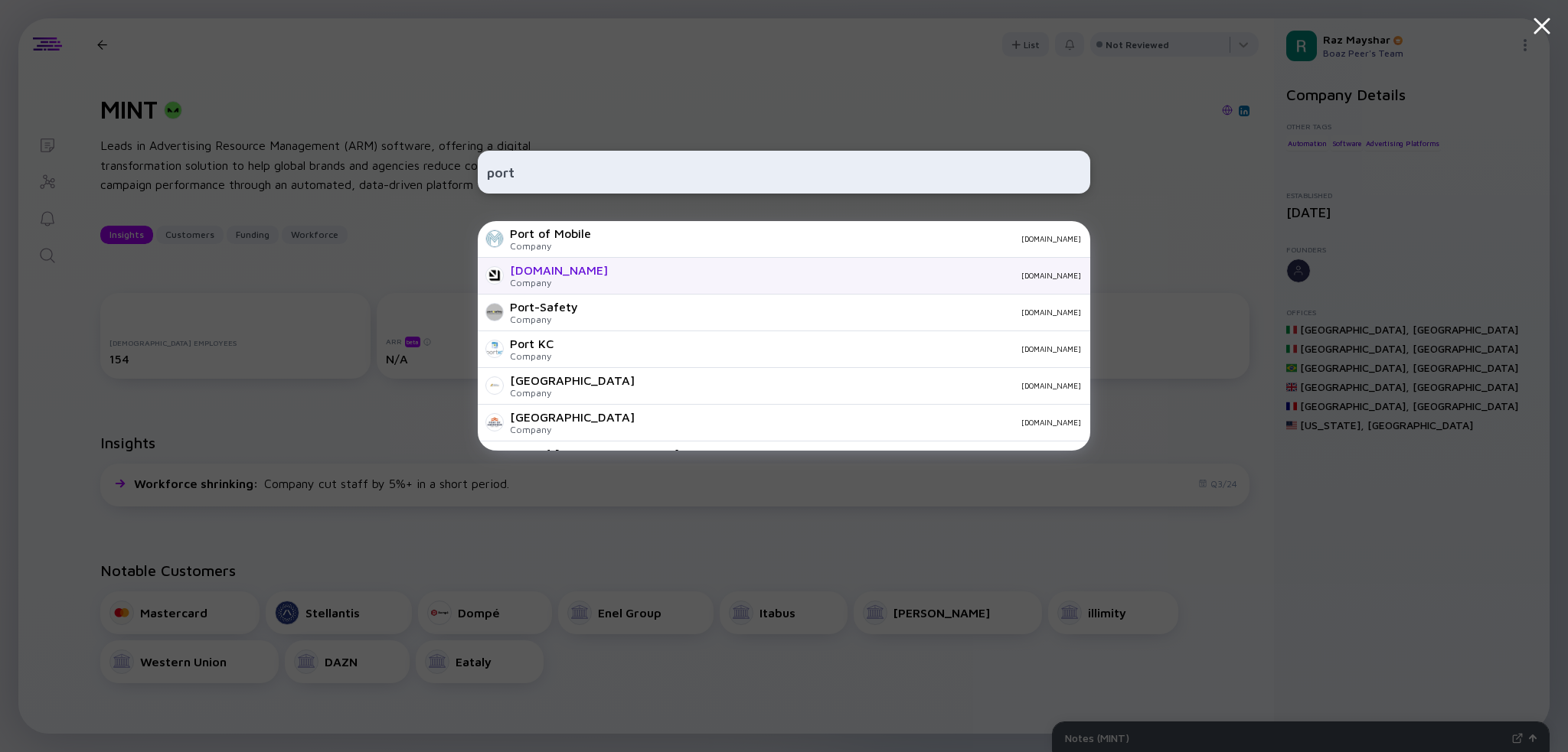
scroll to position [73, 0]
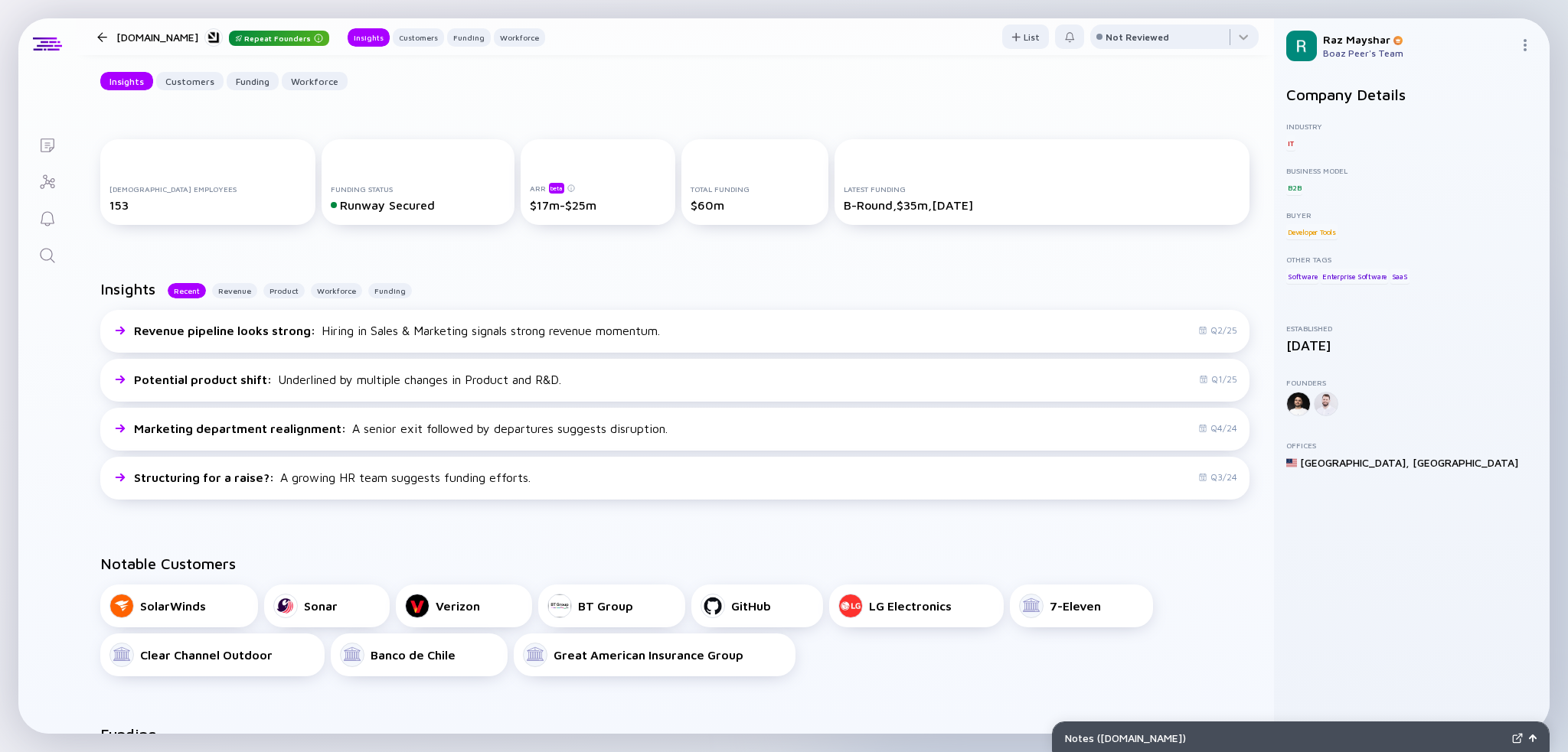
scroll to position [76, 0]
